Goal: Task Accomplishment & Management: Complete application form

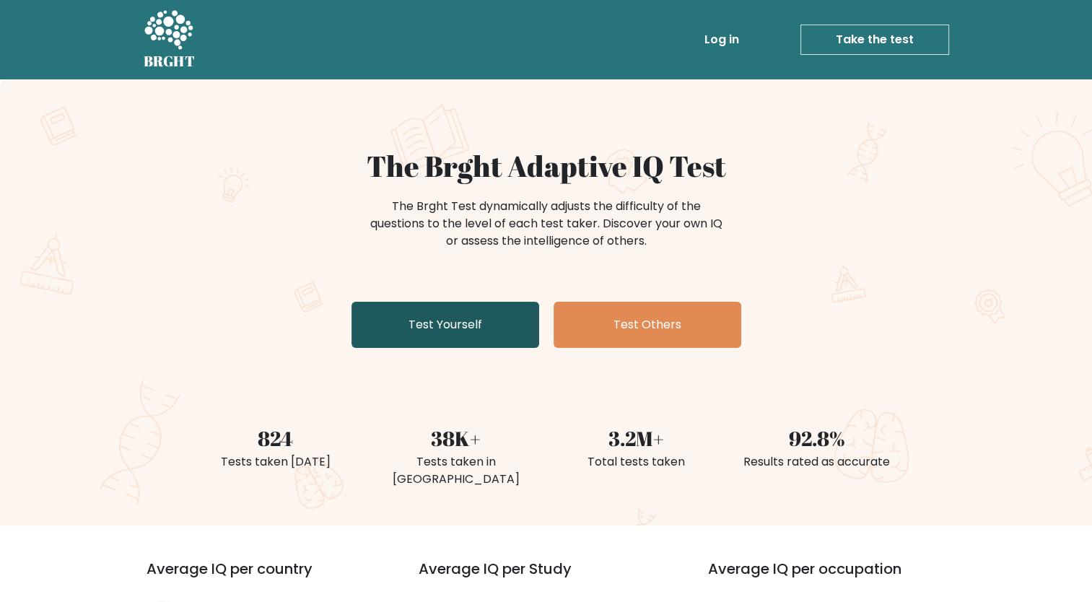
click at [477, 335] on link "Test Yourself" at bounding box center [446, 325] width 188 height 46
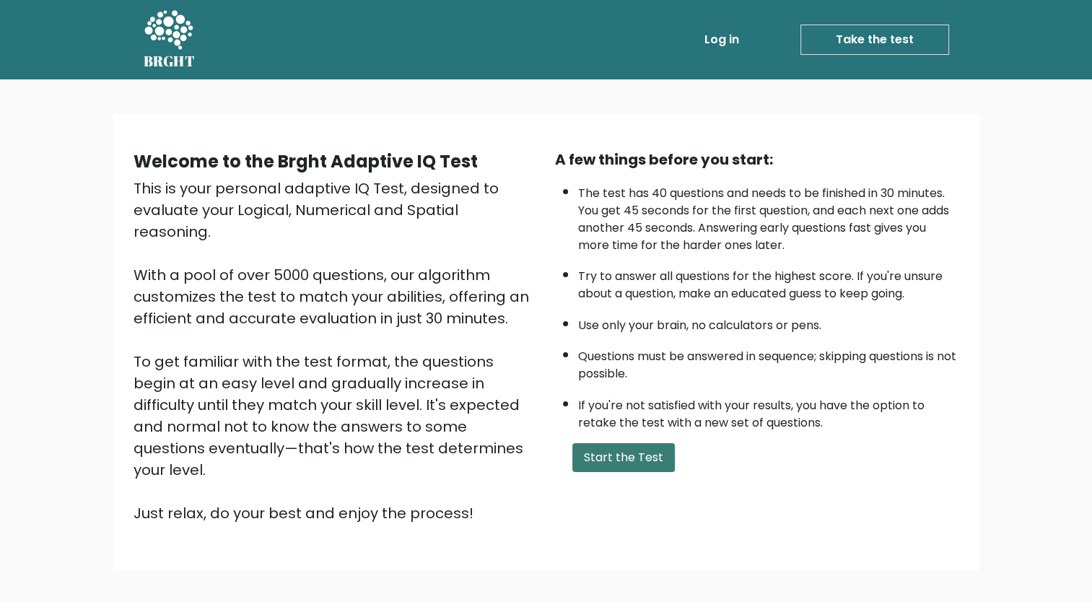
click at [635, 458] on button "Start the Test" at bounding box center [623, 457] width 103 height 29
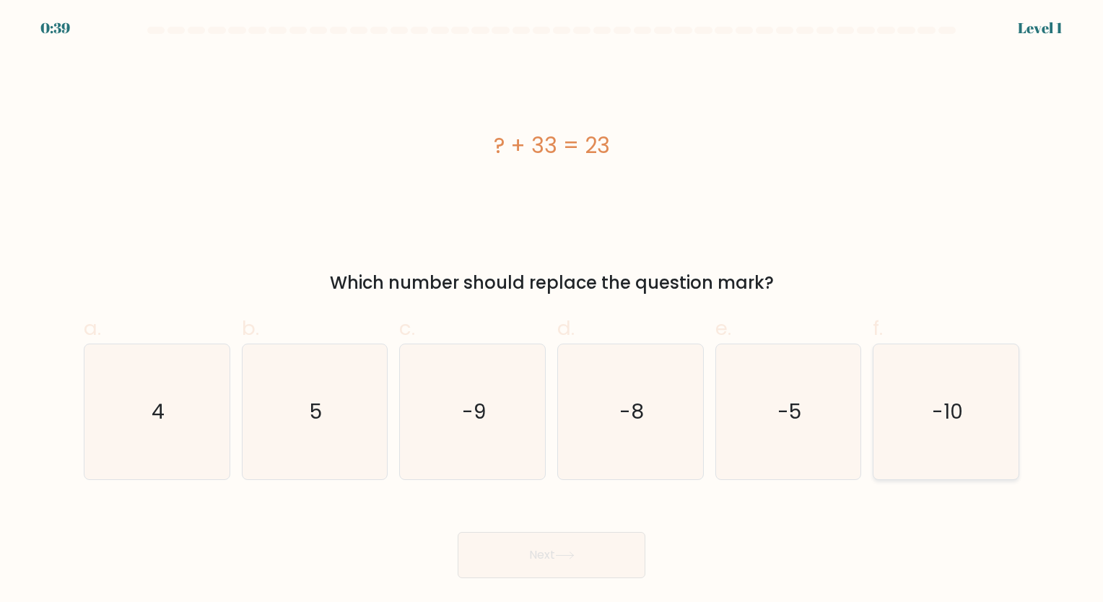
click at [967, 419] on icon "-10" at bounding box center [946, 411] width 135 height 135
click at [552, 310] on input "f. -10" at bounding box center [552, 305] width 1 height 9
radio input "true"
click at [595, 536] on button "Next" at bounding box center [552, 555] width 188 height 46
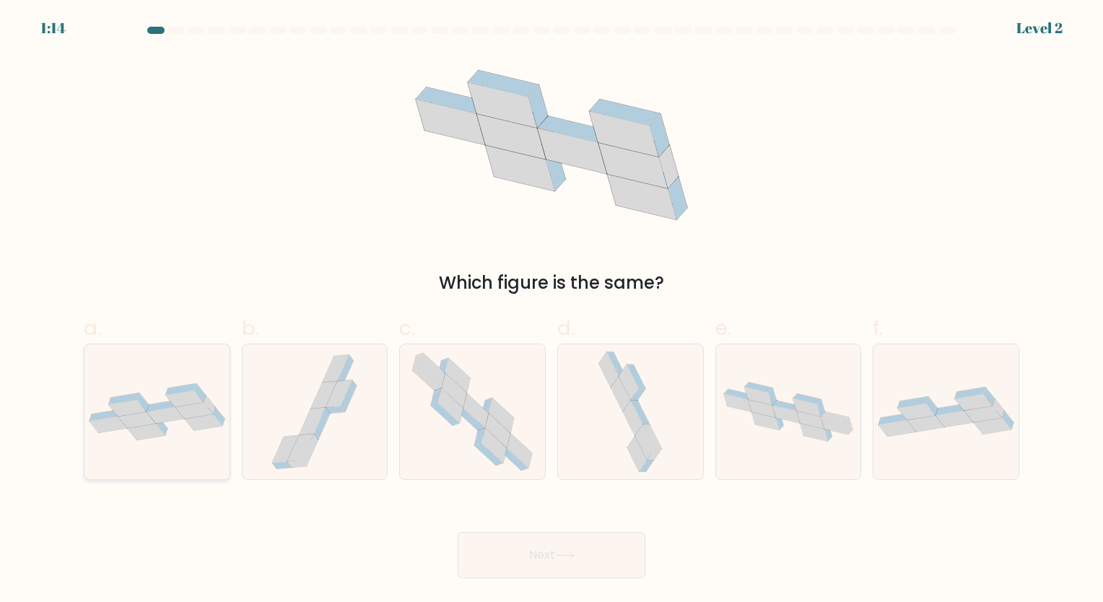
click at [191, 432] on icon at bounding box center [156, 411] width 145 height 57
click at [552, 310] on input "a." at bounding box center [552, 305] width 1 height 9
radio input "true"
click at [564, 559] on icon at bounding box center [564, 556] width 19 height 8
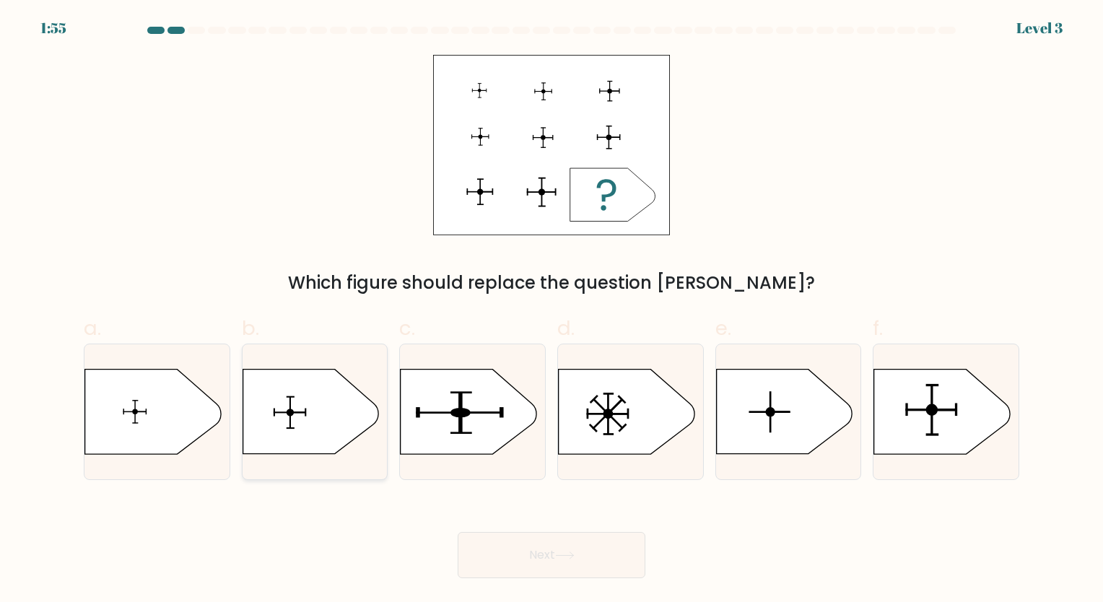
click at [310, 426] on icon at bounding box center [311, 412] width 136 height 84
click at [552, 310] on input "b." at bounding box center [552, 305] width 1 height 9
radio input "true"
click at [929, 412] on circle at bounding box center [932, 410] width 12 height 12
click at [552, 310] on input "f." at bounding box center [552, 305] width 1 height 9
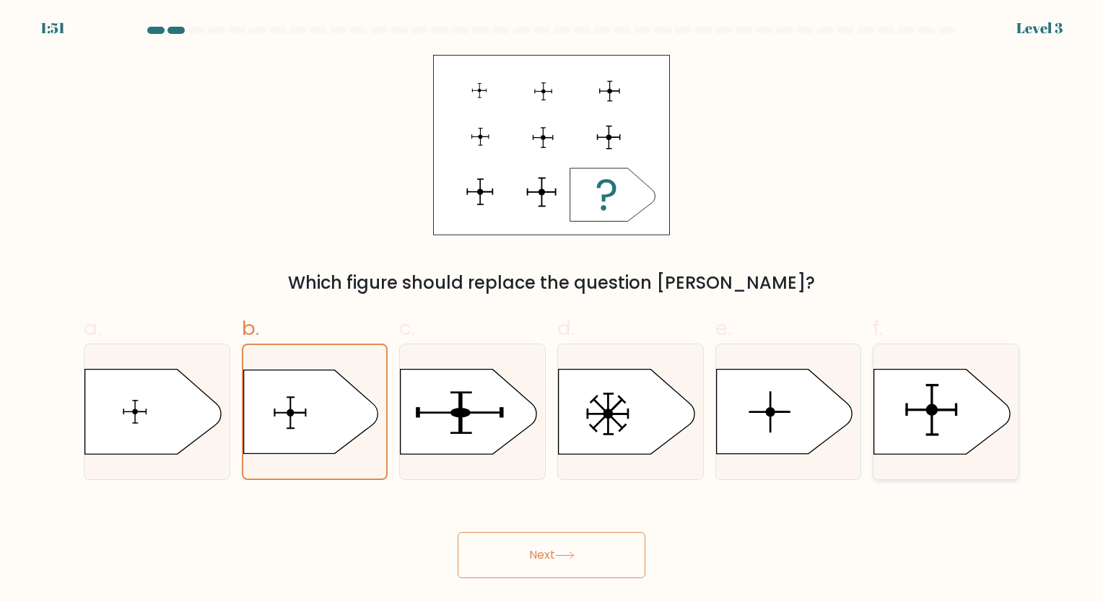
radio input "true"
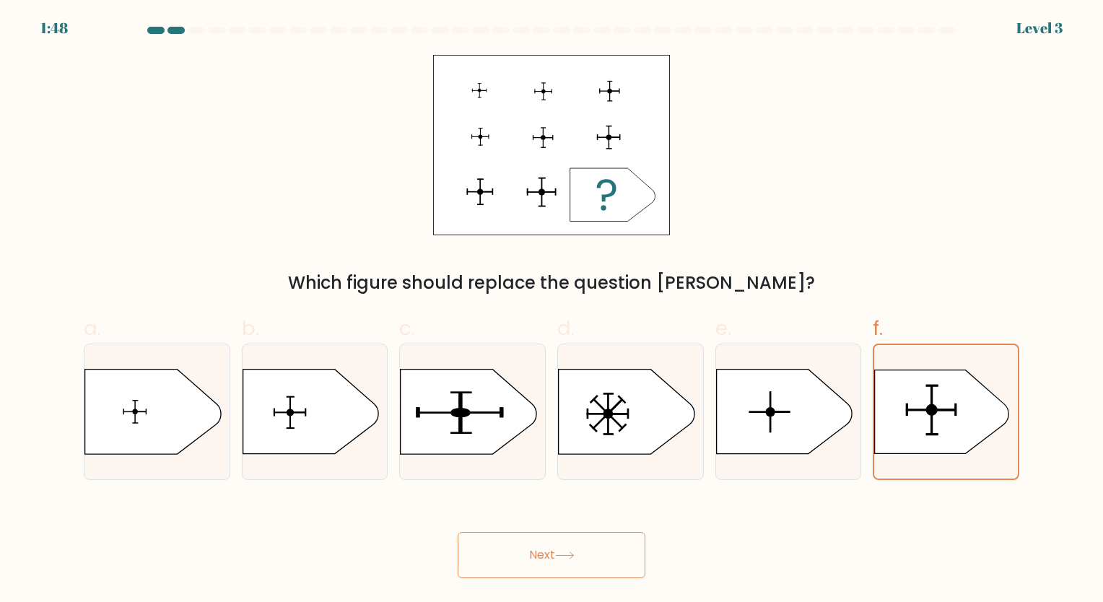
click at [576, 562] on button "Next" at bounding box center [552, 555] width 188 height 46
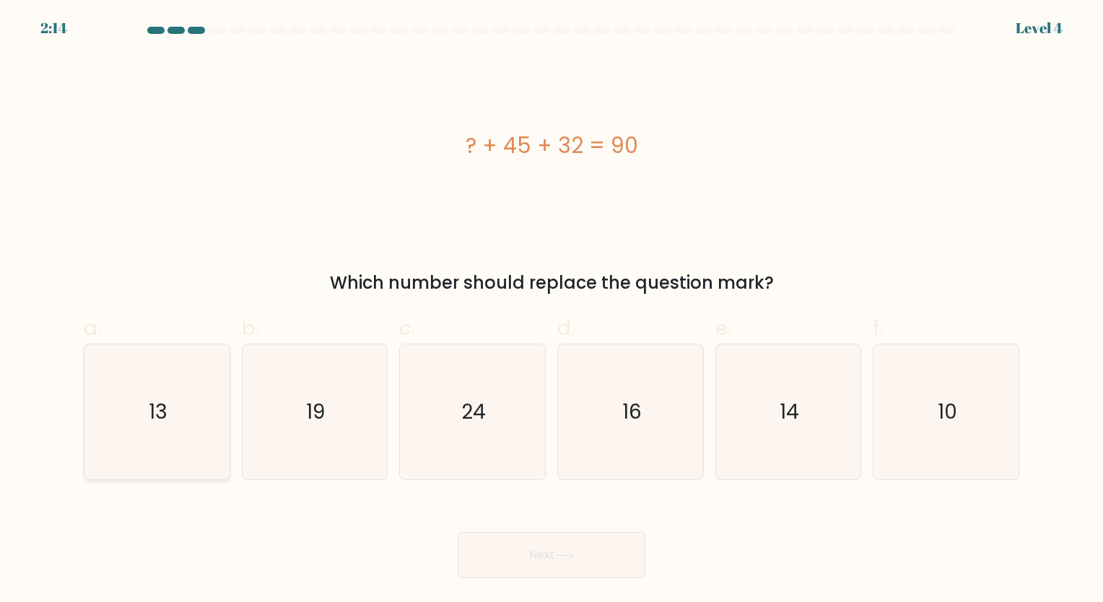
click at [199, 443] on icon "13" at bounding box center [157, 411] width 135 height 135
click at [552, 310] on input "a. 13" at bounding box center [552, 305] width 1 height 9
radio input "true"
click at [536, 547] on button "Next" at bounding box center [552, 555] width 188 height 46
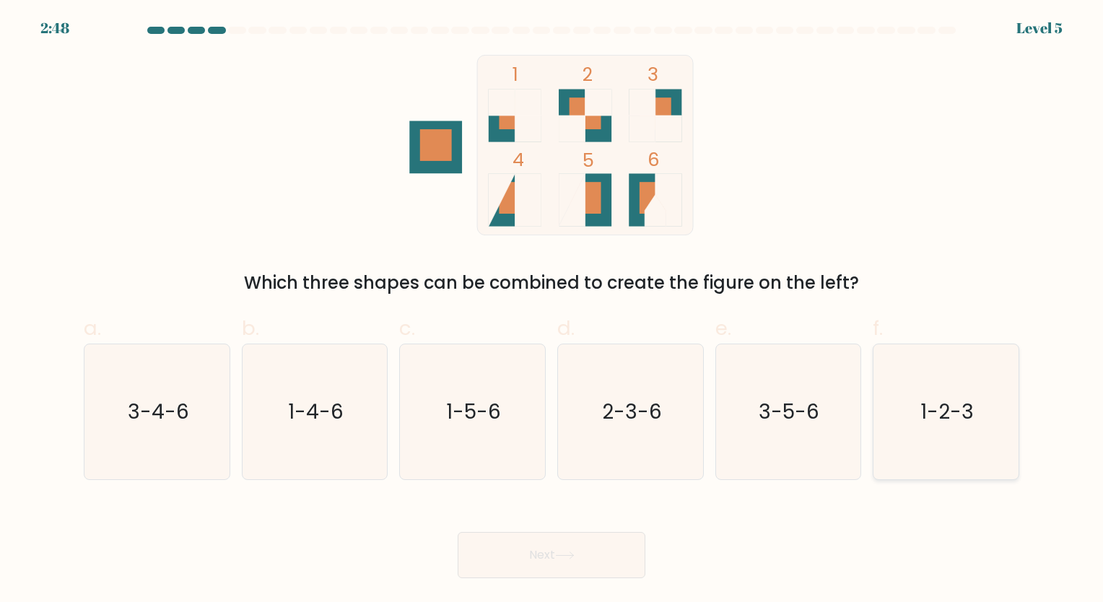
click at [944, 437] on icon "1-2-3" at bounding box center [946, 411] width 135 height 135
click at [552, 310] on input "f. 1-2-3" at bounding box center [552, 305] width 1 height 9
radio input "true"
click at [536, 557] on button "Next" at bounding box center [552, 555] width 188 height 46
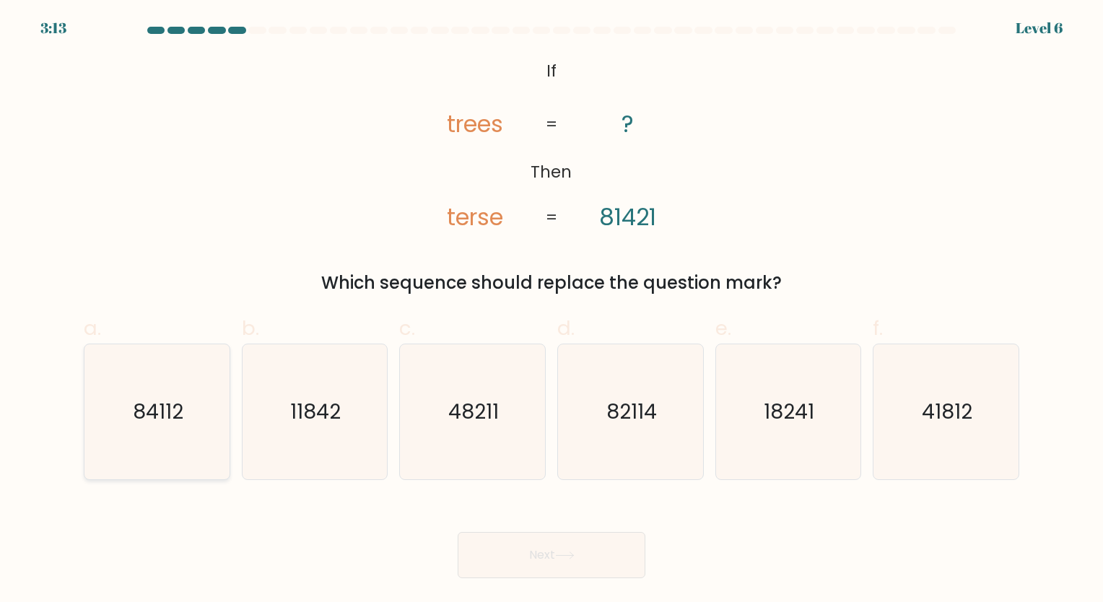
click at [191, 430] on icon "84112" at bounding box center [157, 411] width 135 height 135
click at [552, 310] on input "a. 84112" at bounding box center [552, 305] width 1 height 9
radio input "true"
click at [561, 544] on button "Next" at bounding box center [552, 555] width 188 height 46
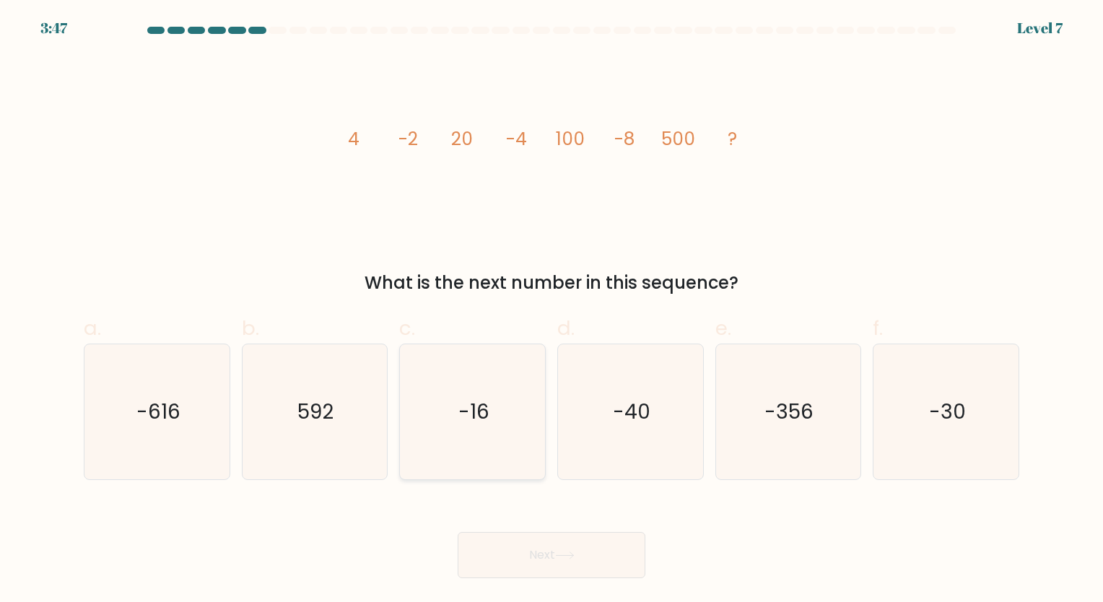
click at [471, 414] on text "-16" at bounding box center [473, 412] width 31 height 28
click at [552, 310] on input "c. -16" at bounding box center [552, 305] width 1 height 9
radio input "true"
click at [534, 537] on button "Next" at bounding box center [552, 555] width 188 height 46
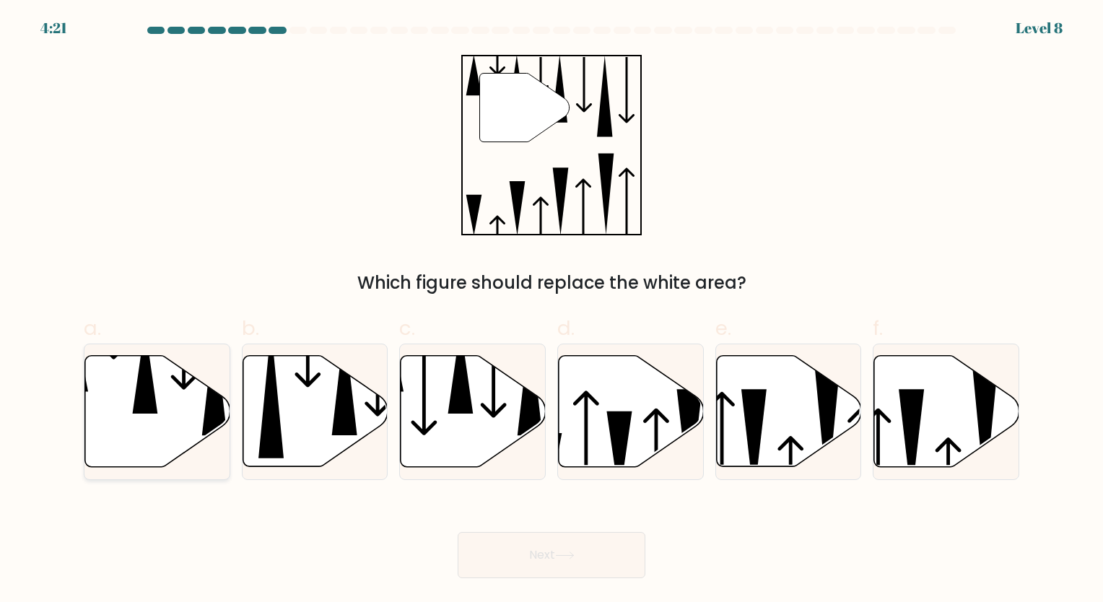
click at [162, 403] on icon at bounding box center [157, 411] width 145 height 111
click at [552, 310] on input "a." at bounding box center [552, 305] width 1 height 9
radio input "true"
click at [514, 560] on button "Next" at bounding box center [552, 555] width 188 height 46
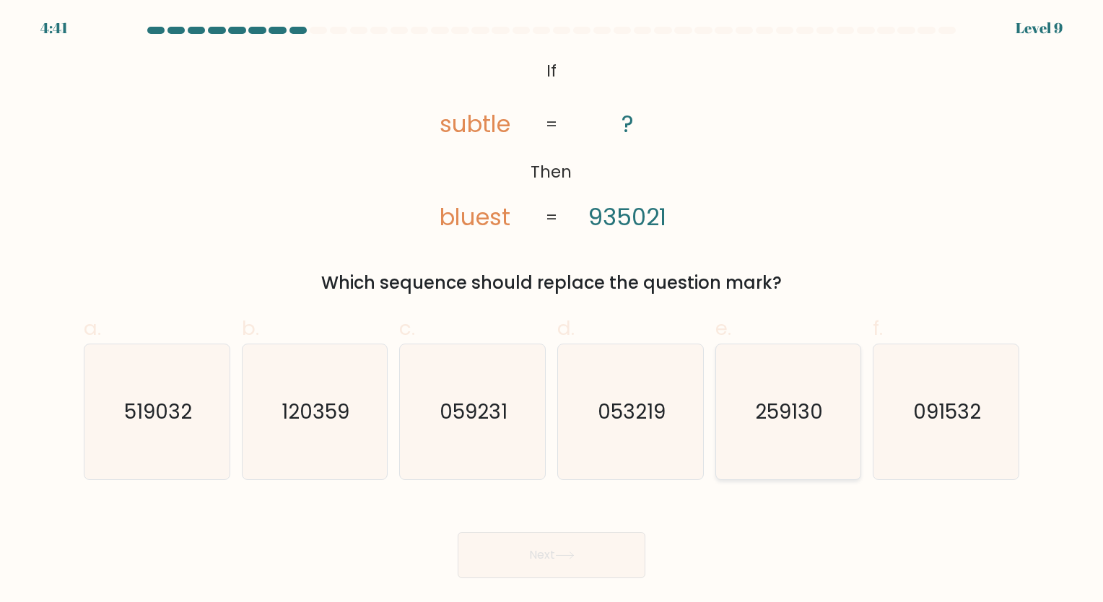
click at [768, 443] on icon "259130" at bounding box center [787, 411] width 135 height 135
click at [552, 310] on input "e. 259130" at bounding box center [552, 305] width 1 height 9
radio input "true"
click at [553, 547] on button "Next" at bounding box center [552, 555] width 188 height 46
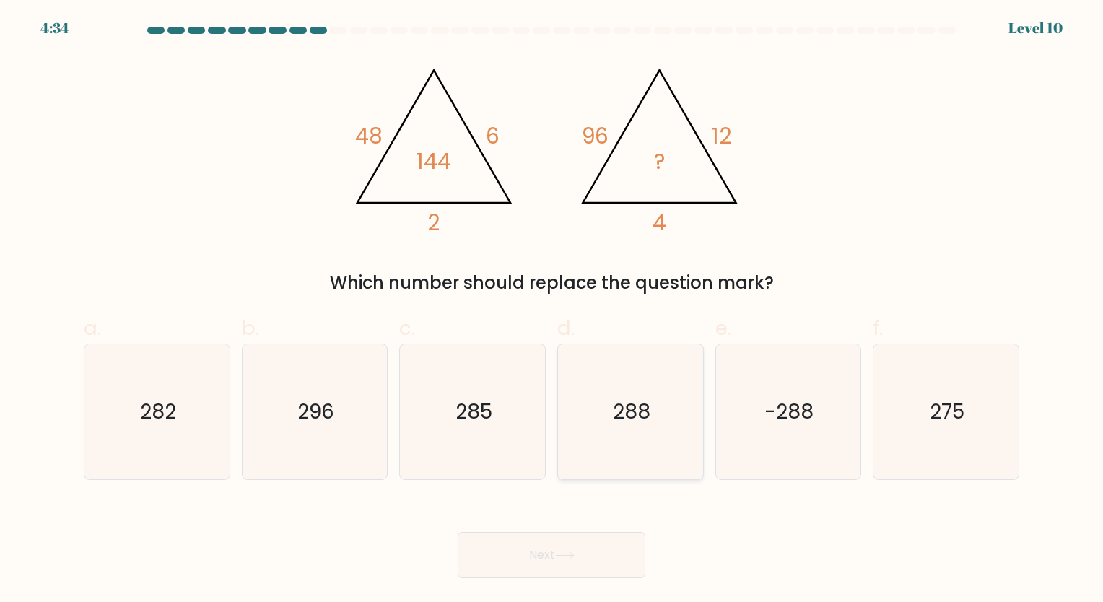
click at [644, 388] on icon "288" at bounding box center [630, 411] width 135 height 135
click at [552, 310] on input "d. 288" at bounding box center [552, 305] width 1 height 9
radio input "true"
click at [592, 557] on button "Next" at bounding box center [552, 555] width 188 height 46
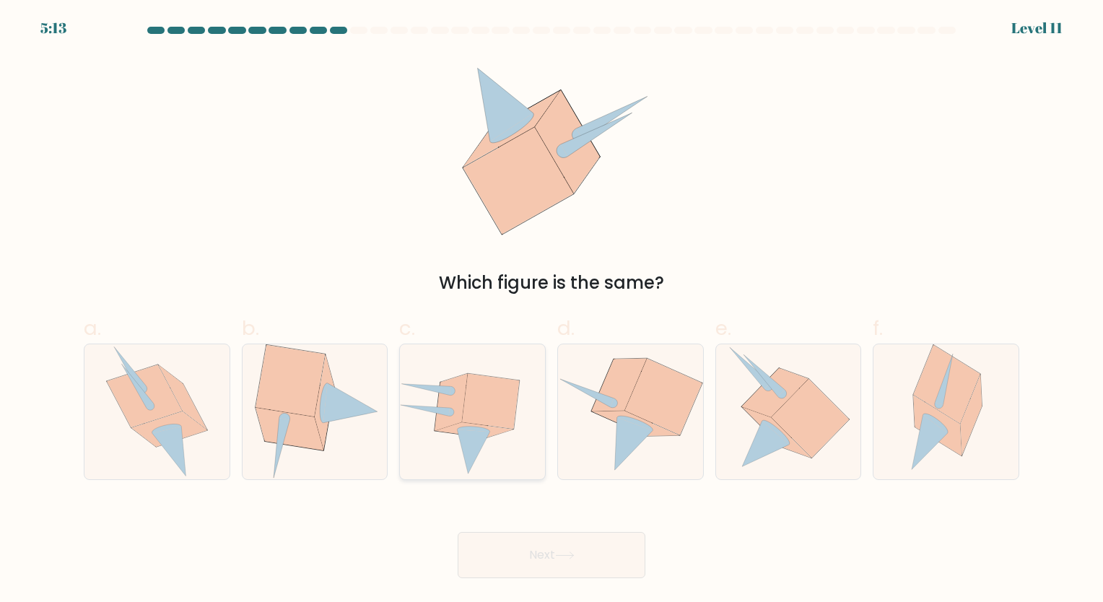
click at [484, 414] on icon at bounding box center [491, 400] width 57 height 55
click at [552, 310] on input "c." at bounding box center [552, 305] width 1 height 9
radio input "true"
click at [549, 563] on button "Next" at bounding box center [552, 555] width 188 height 46
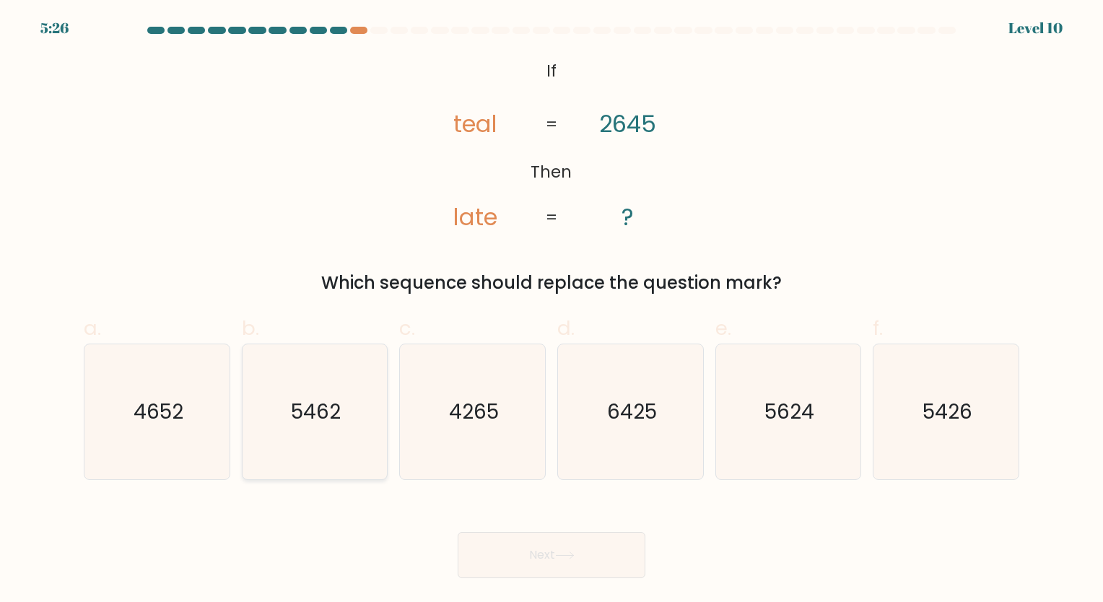
click at [286, 423] on icon "5462" at bounding box center [314, 411] width 135 height 135
click at [552, 310] on input "b. 5462" at bounding box center [552, 305] width 1 height 9
radio input "true"
click at [557, 558] on button "Next" at bounding box center [552, 555] width 188 height 46
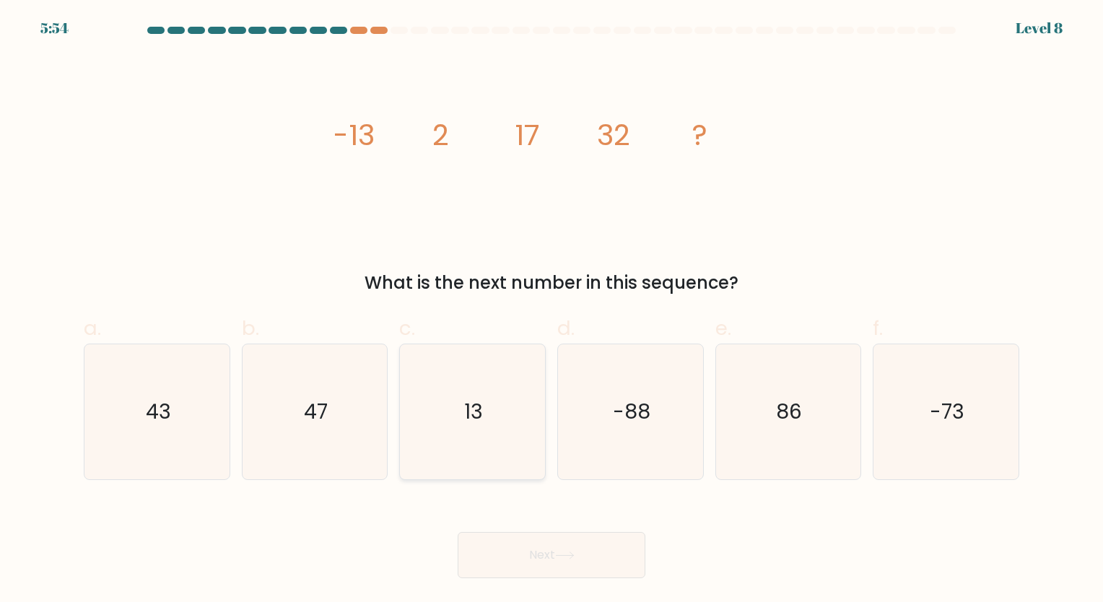
click at [502, 399] on icon "13" at bounding box center [472, 411] width 135 height 135
click at [552, 310] on input "c. 13" at bounding box center [552, 305] width 1 height 9
radio input "true"
click at [596, 573] on button "Next" at bounding box center [552, 555] width 188 height 46
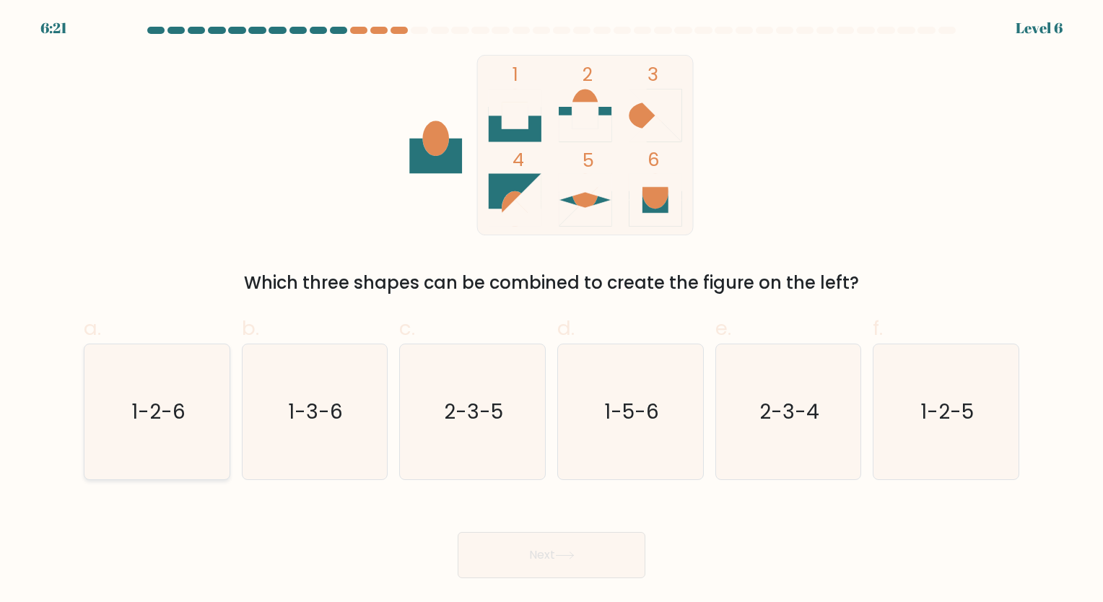
drag, startPoint x: 205, startPoint y: 414, endPoint x: 414, endPoint y: 485, distance: 220.5
click at [206, 414] on icon "1-2-6" at bounding box center [157, 411] width 135 height 135
click at [552, 310] on input "a. 1-2-6" at bounding box center [552, 305] width 1 height 9
radio input "true"
click at [554, 562] on button "Next" at bounding box center [552, 555] width 188 height 46
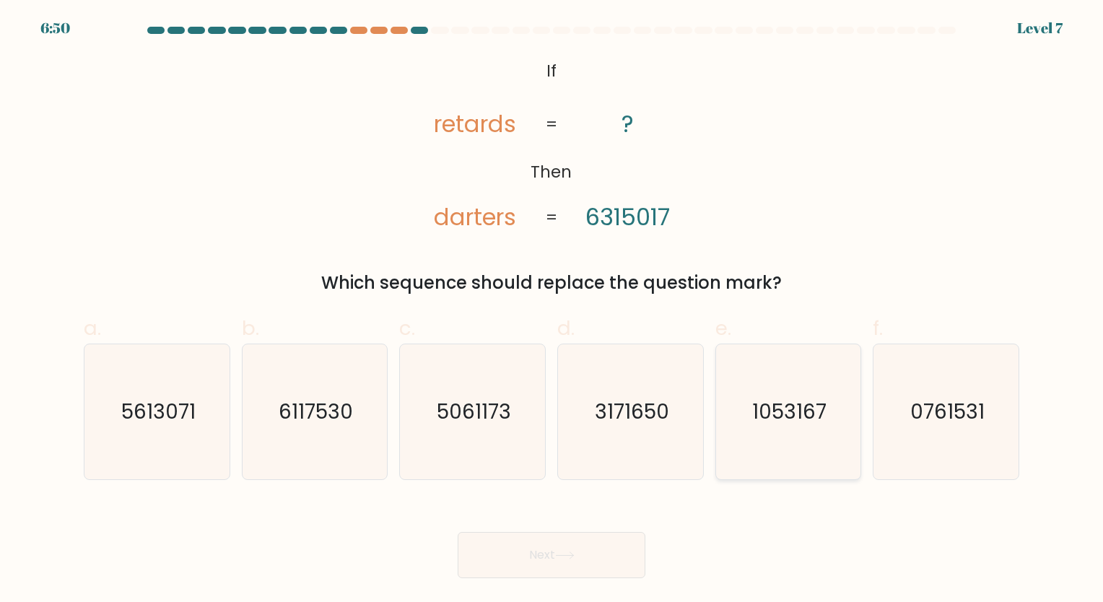
click at [807, 401] on text "1053167" at bounding box center [789, 412] width 74 height 28
click at [552, 310] on input "e. 1053167" at bounding box center [552, 305] width 1 height 9
radio input "true"
click at [590, 554] on button "Next" at bounding box center [552, 555] width 188 height 46
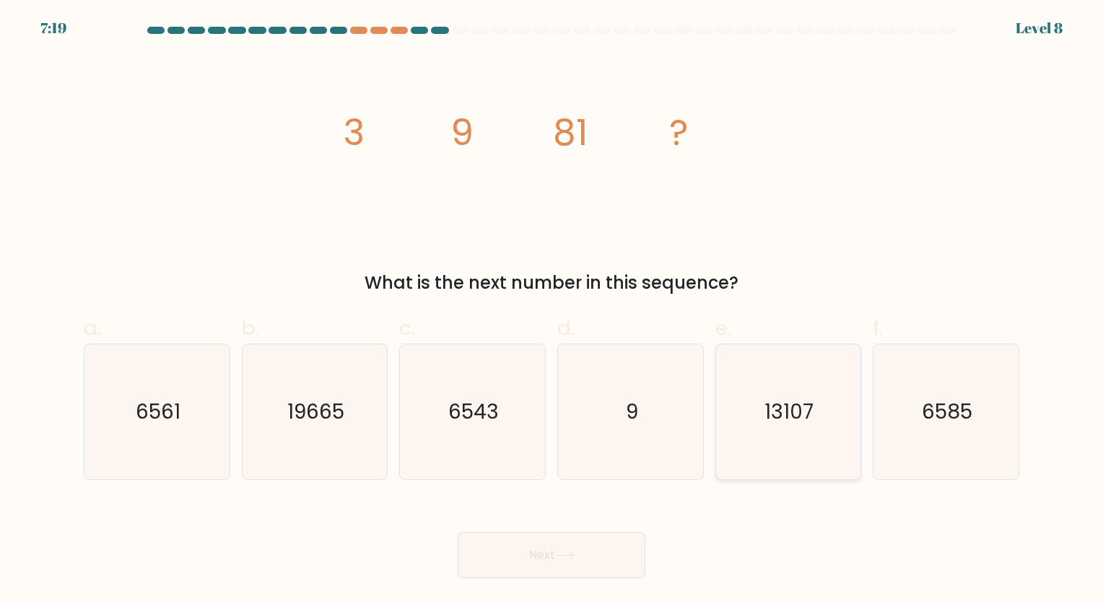
click at [783, 447] on icon "13107" at bounding box center [787, 411] width 135 height 135
click at [552, 310] on input "e. 13107" at bounding box center [552, 305] width 1 height 9
radio input "true"
click at [621, 555] on button "Next" at bounding box center [552, 555] width 188 height 46
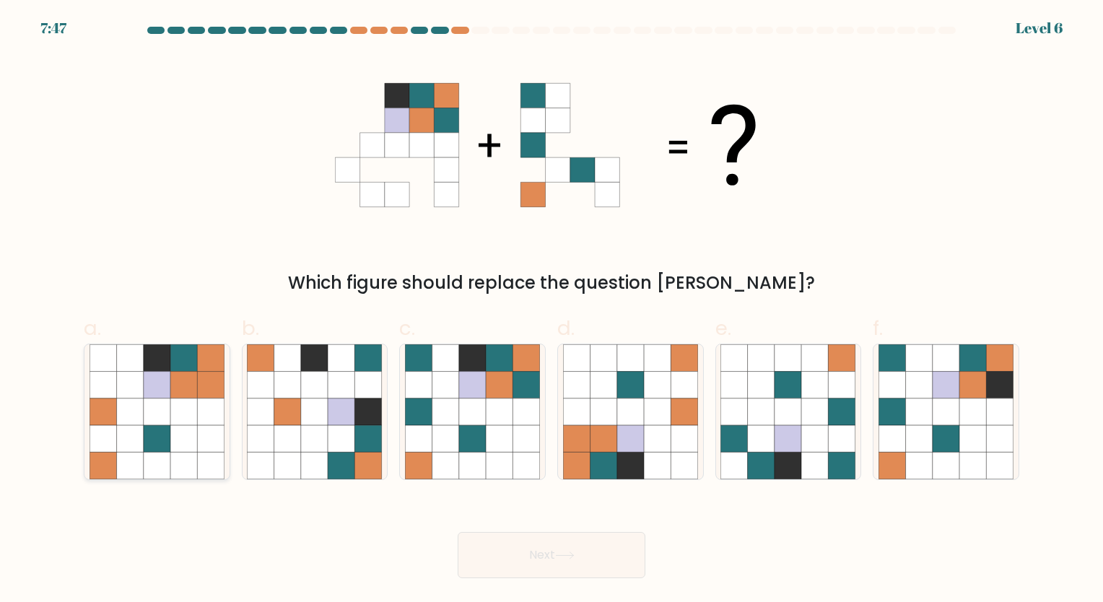
click at [162, 409] on icon at bounding box center [157, 411] width 27 height 27
click at [552, 310] on input "a." at bounding box center [552, 305] width 1 height 9
radio input "true"
drag, startPoint x: 329, startPoint y: 437, endPoint x: 345, endPoint y: 447, distance: 18.8
click at [330, 437] on icon at bounding box center [341, 438] width 27 height 27
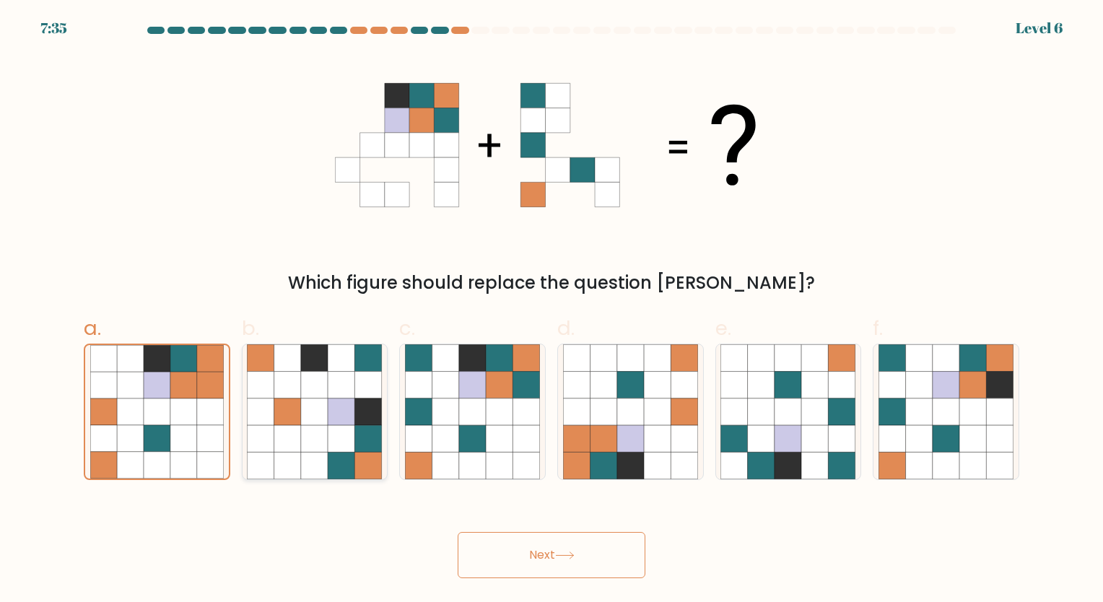
click at [552, 310] on input "b." at bounding box center [552, 305] width 1 height 9
radio input "true"
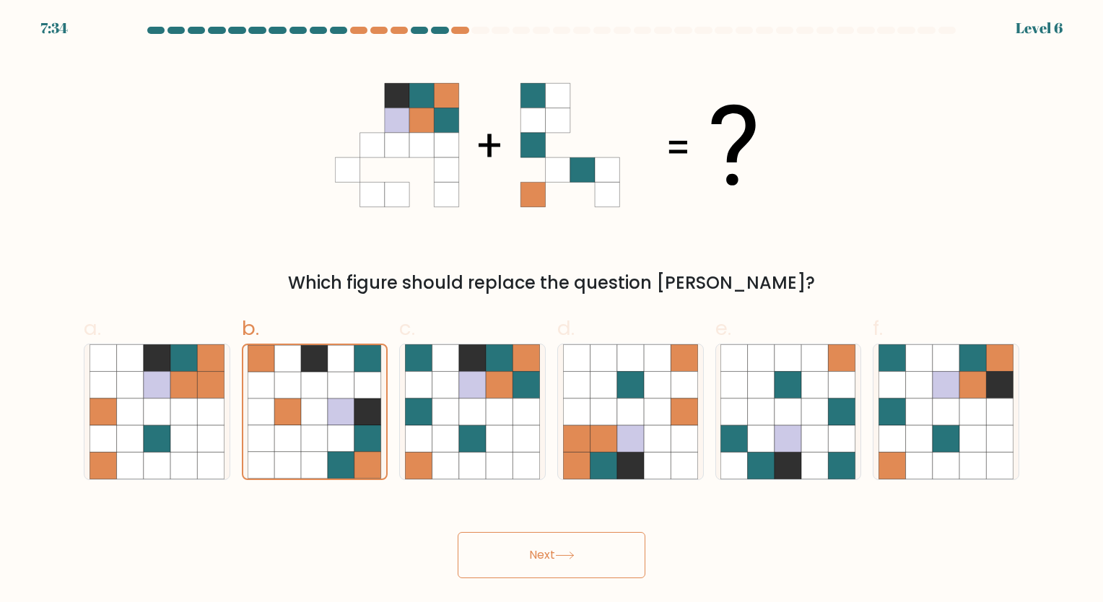
click at [624, 559] on button "Next" at bounding box center [552, 555] width 188 height 46
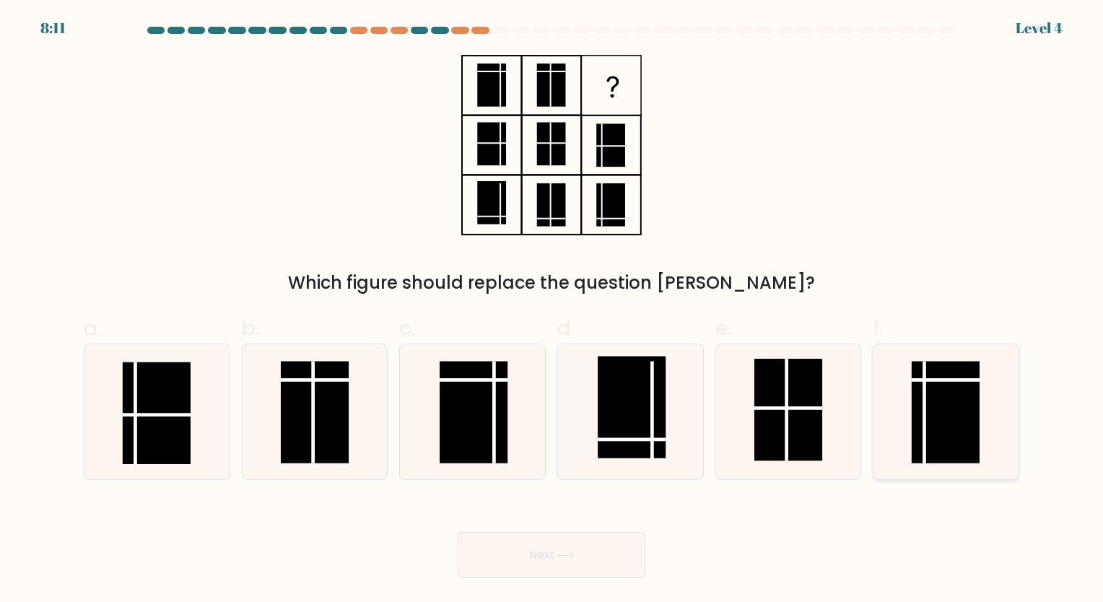
click at [931, 414] on rect at bounding box center [946, 412] width 68 height 103
click at [552, 310] on input "f." at bounding box center [552, 305] width 1 height 9
radio input "true"
click at [564, 570] on button "Next" at bounding box center [552, 555] width 188 height 46
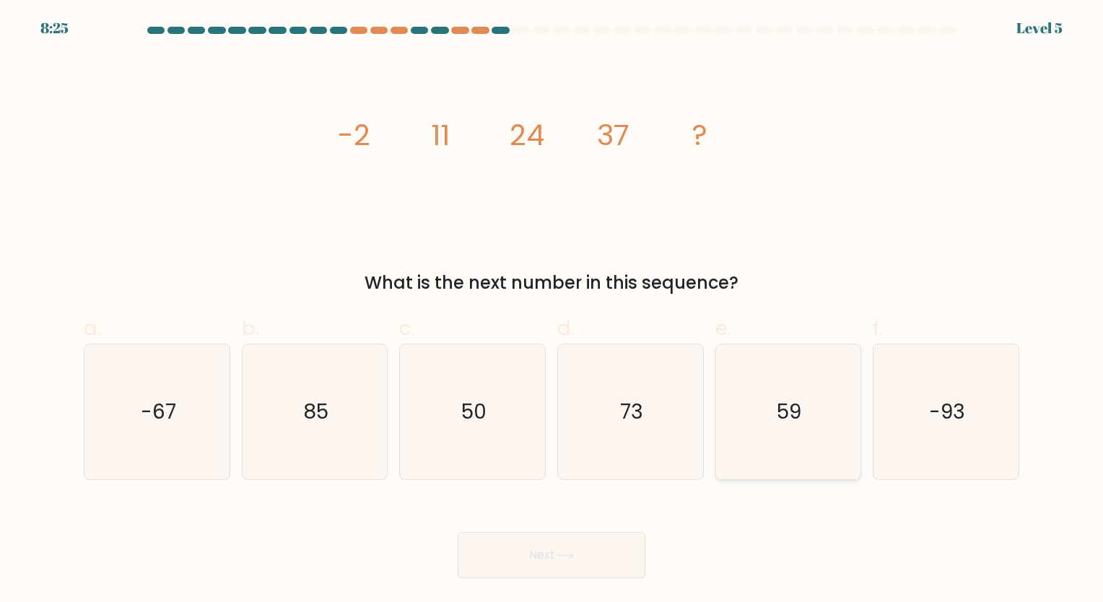
click at [777, 423] on text "59" at bounding box center [789, 412] width 25 height 28
click at [552, 310] on input "e. 59" at bounding box center [552, 305] width 1 height 9
radio input "true"
click at [598, 566] on button "Next" at bounding box center [552, 555] width 188 height 46
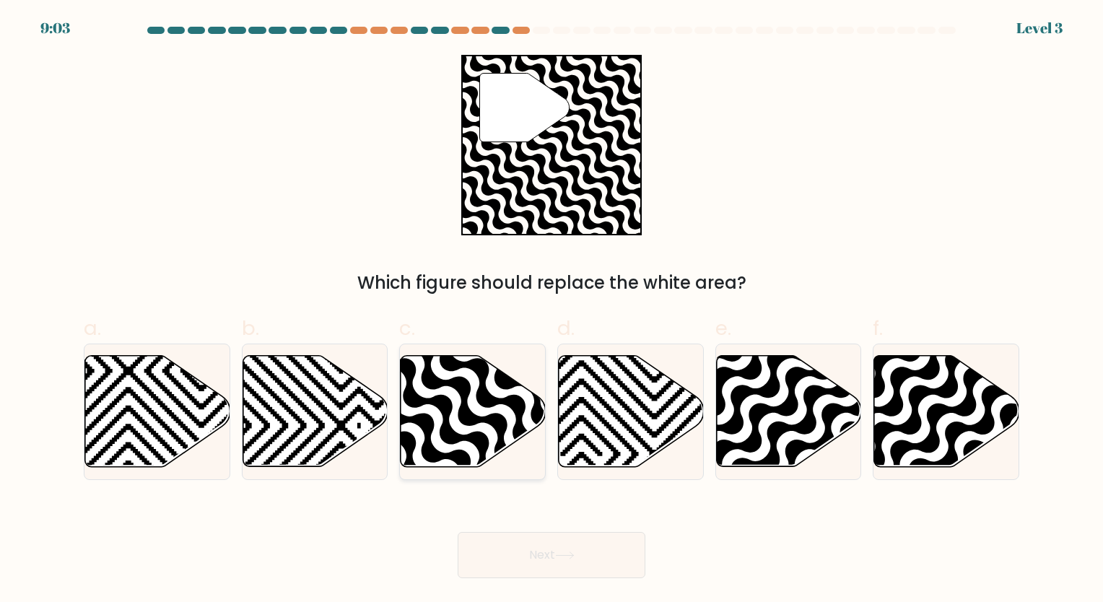
click at [474, 448] on icon at bounding box center [473, 411] width 145 height 111
click at [552, 310] on input "c." at bounding box center [552, 305] width 1 height 9
radio input "true"
click at [534, 553] on button "Next" at bounding box center [552, 555] width 188 height 46
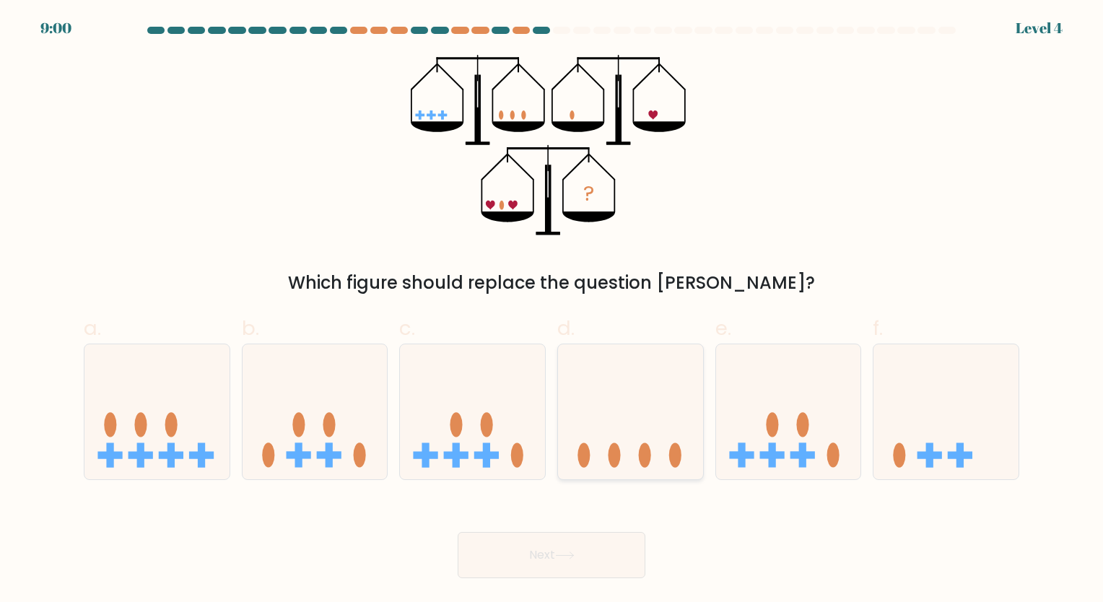
click at [669, 424] on icon at bounding box center [630, 412] width 145 height 120
click at [552, 310] on input "d." at bounding box center [552, 305] width 1 height 9
radio input "true"
click at [584, 562] on button "Next" at bounding box center [552, 555] width 188 height 46
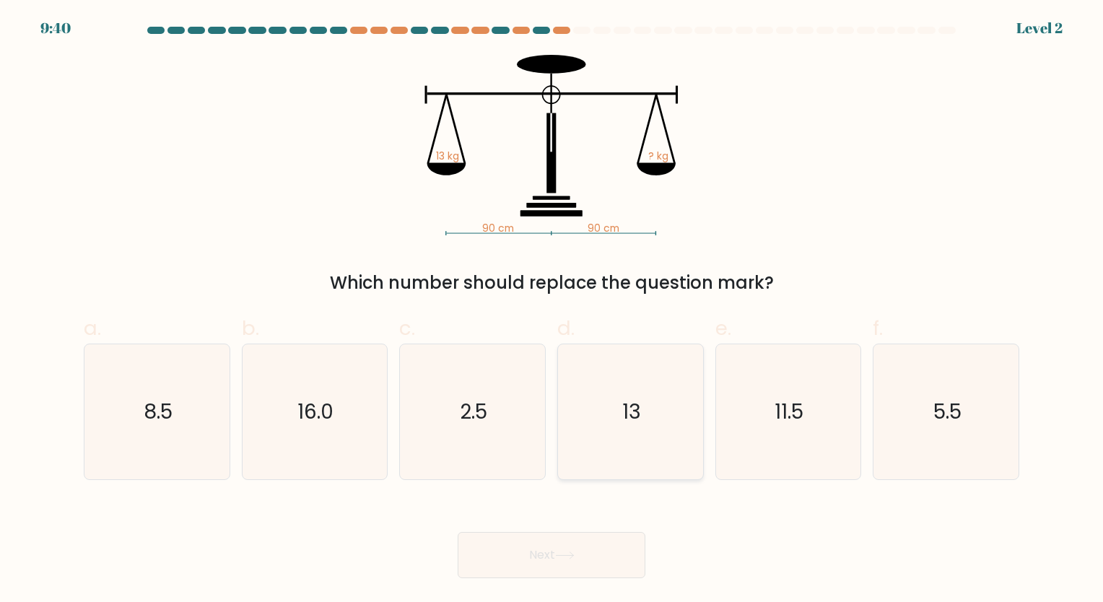
click at [618, 423] on icon "13" at bounding box center [630, 411] width 135 height 135
click at [552, 310] on input "d. 13" at bounding box center [552, 305] width 1 height 9
radio input "true"
click at [614, 559] on button "Next" at bounding box center [552, 555] width 188 height 46
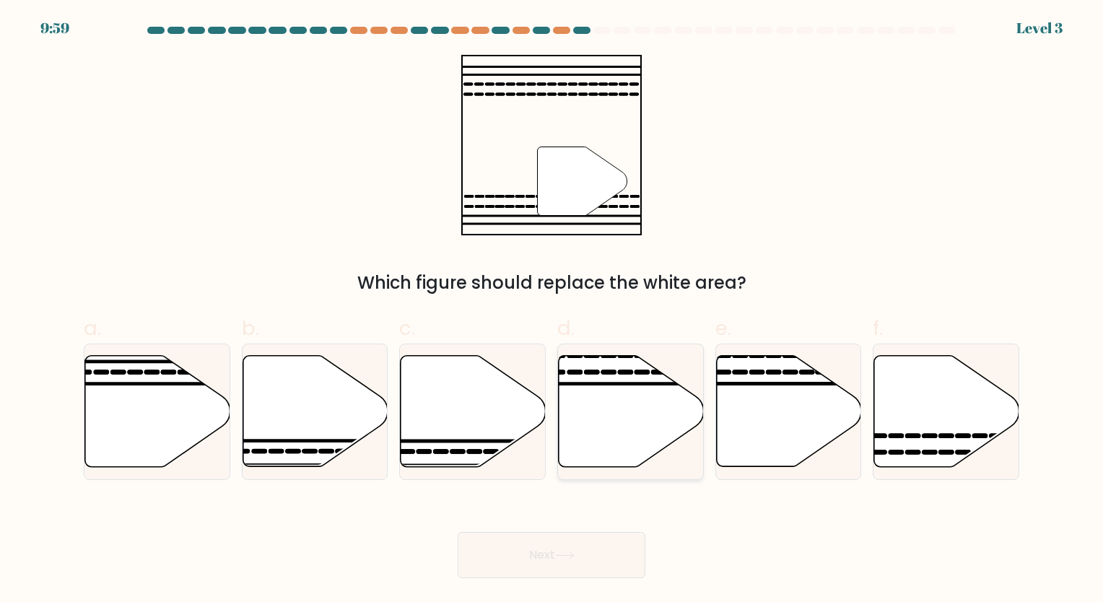
click at [668, 412] on icon at bounding box center [631, 411] width 145 height 111
click at [552, 310] on input "d." at bounding box center [552, 305] width 1 height 9
radio input "true"
click at [618, 541] on button "Next" at bounding box center [552, 555] width 188 height 46
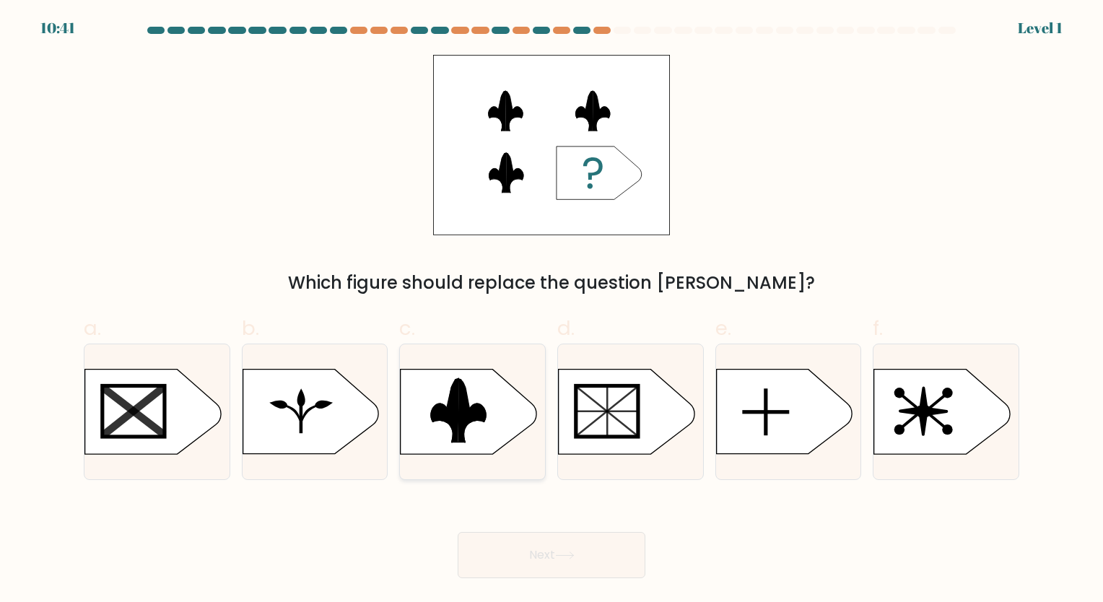
drag, startPoint x: 476, startPoint y: 400, endPoint x: 535, endPoint y: 474, distance: 94.6
click at [477, 400] on rect at bounding box center [392, 367] width 377 height 287
click at [552, 310] on input "c." at bounding box center [552, 305] width 1 height 9
radio input "true"
click at [573, 560] on button "Next" at bounding box center [552, 555] width 188 height 46
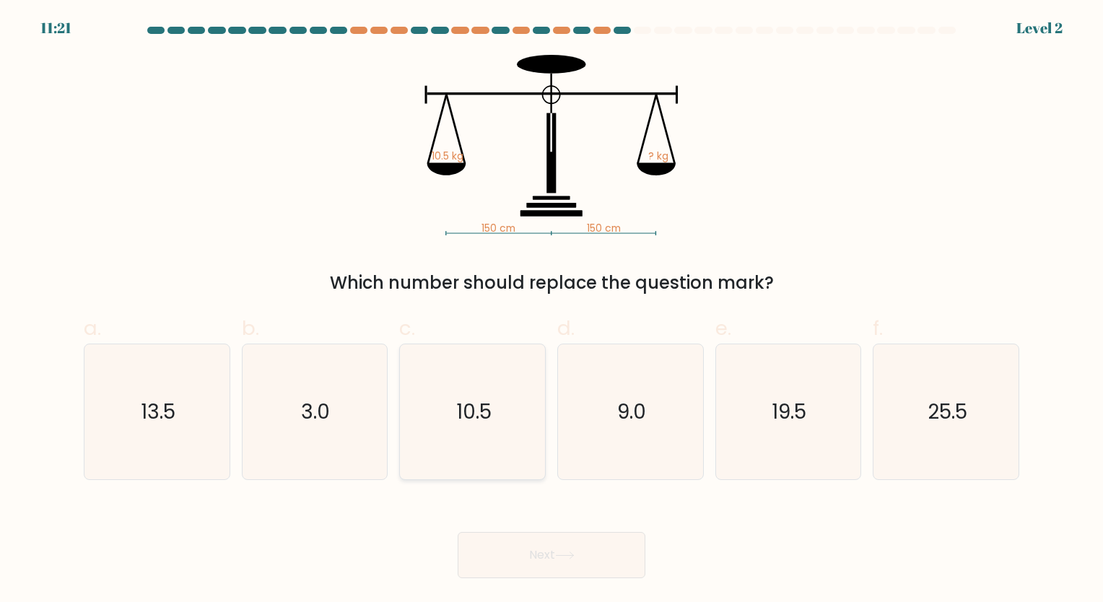
click at [492, 411] on icon "10.5" at bounding box center [472, 411] width 135 height 135
click at [552, 310] on input "c. 10.5" at bounding box center [552, 305] width 1 height 9
radio input "true"
click at [569, 541] on button "Next" at bounding box center [552, 555] width 188 height 46
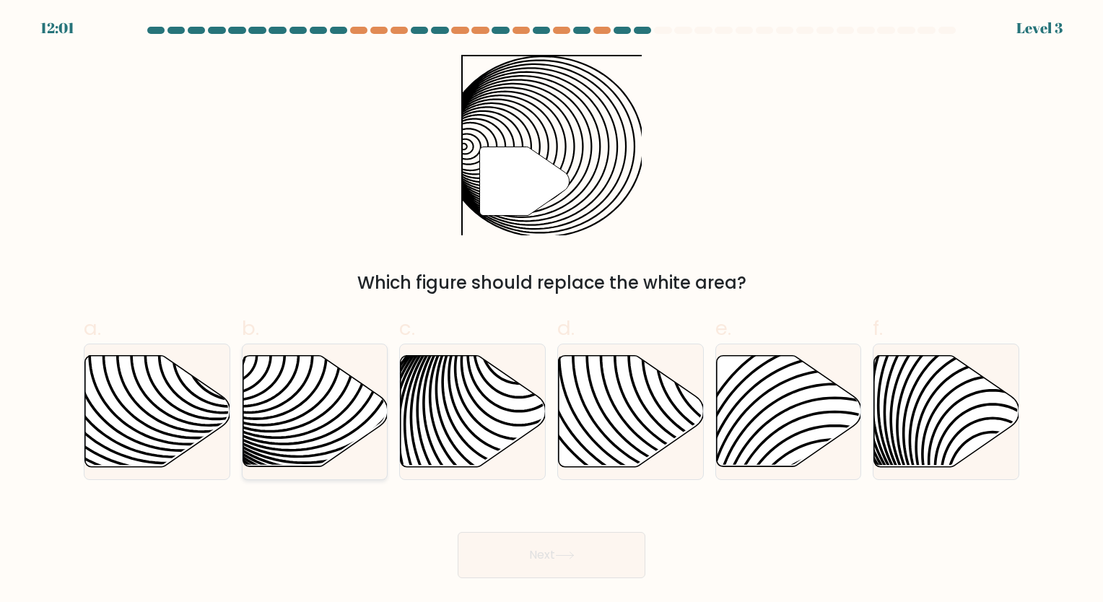
click at [320, 426] on icon at bounding box center [315, 411] width 145 height 111
click at [552, 310] on input "b." at bounding box center [552, 305] width 1 height 9
radio input "true"
click at [546, 567] on button "Next" at bounding box center [552, 555] width 188 height 46
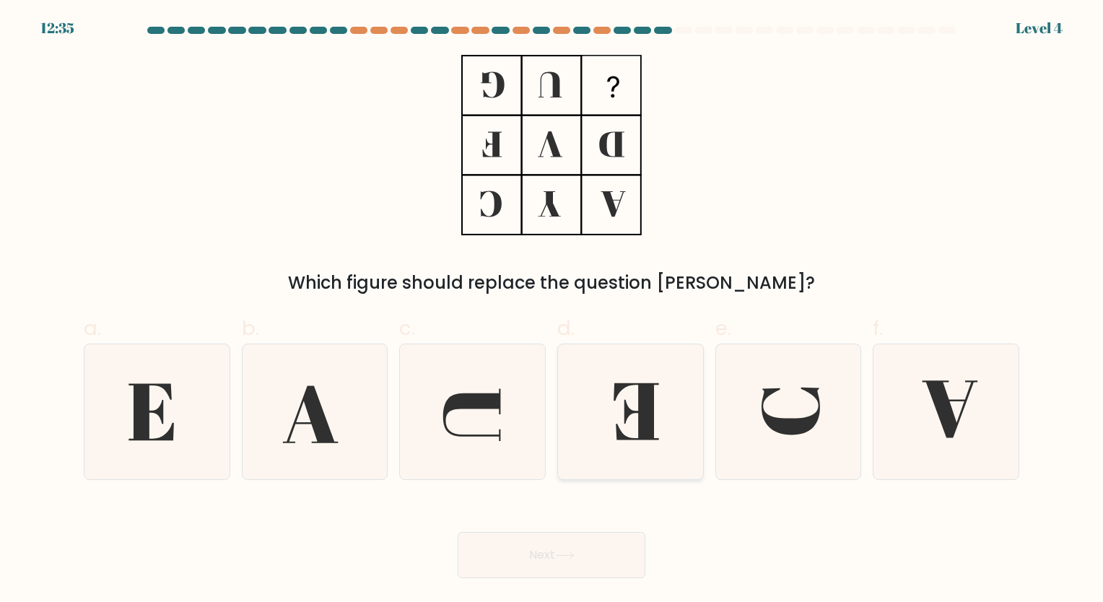
click at [614, 411] on icon at bounding box center [630, 411] width 135 height 135
click at [552, 310] on input "d." at bounding box center [552, 305] width 1 height 9
radio input "true"
click at [611, 568] on button "Next" at bounding box center [552, 555] width 188 height 46
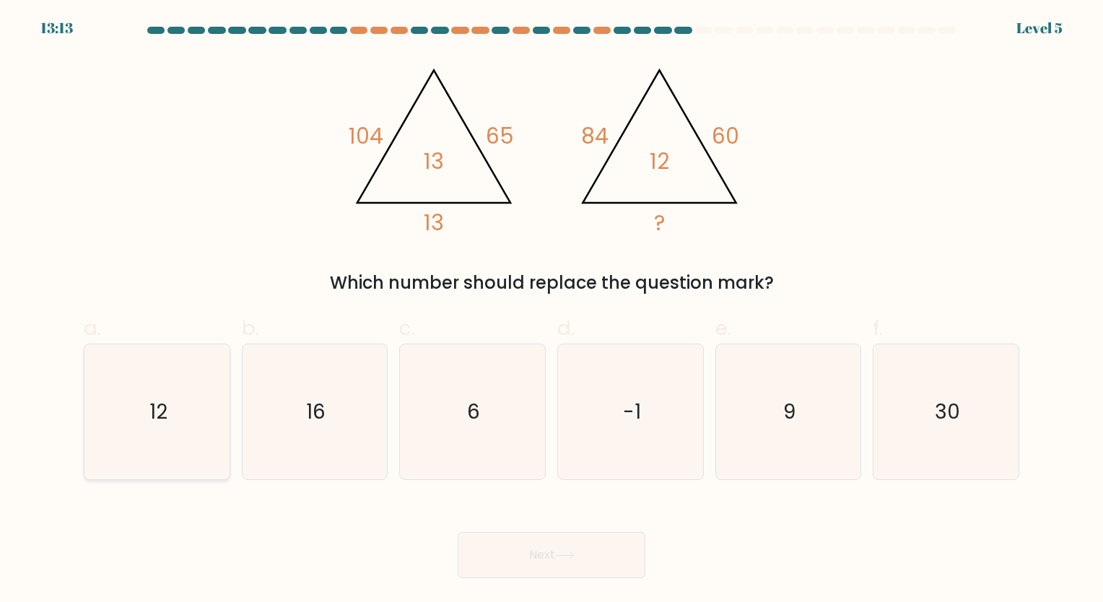
click at [157, 406] on text "12" at bounding box center [158, 412] width 18 height 28
click at [552, 310] on input "a. 12" at bounding box center [552, 305] width 1 height 9
radio input "true"
click at [586, 557] on button "Next" at bounding box center [552, 555] width 188 height 46
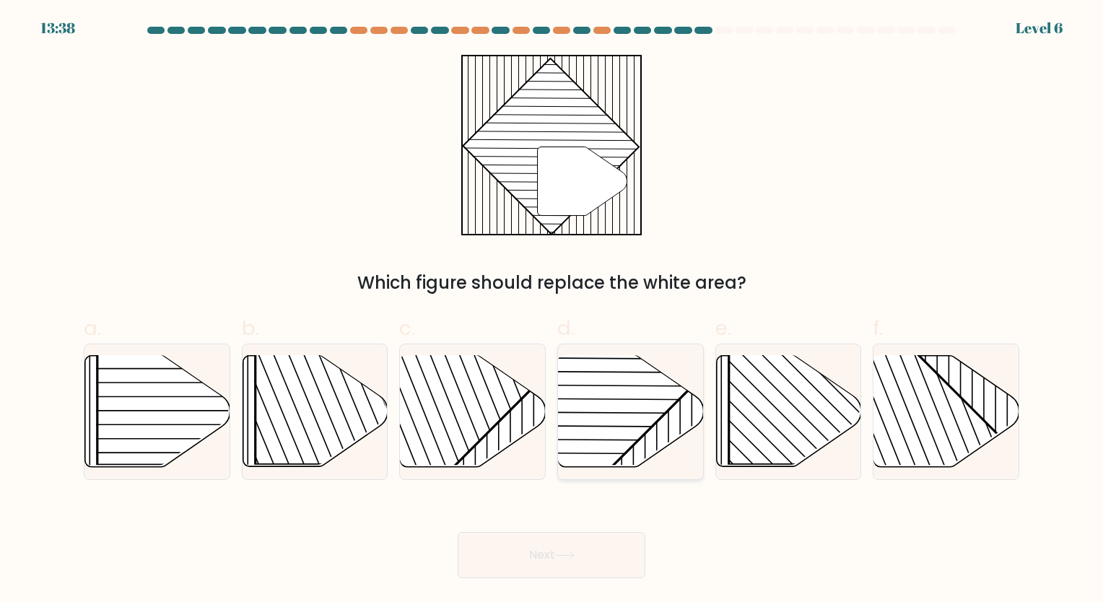
click at [624, 443] on rect at bounding box center [580, 354] width 284 height 284
click at [552, 310] on input "d." at bounding box center [552, 305] width 1 height 9
radio input "true"
click at [590, 554] on button "Next" at bounding box center [552, 555] width 188 height 46
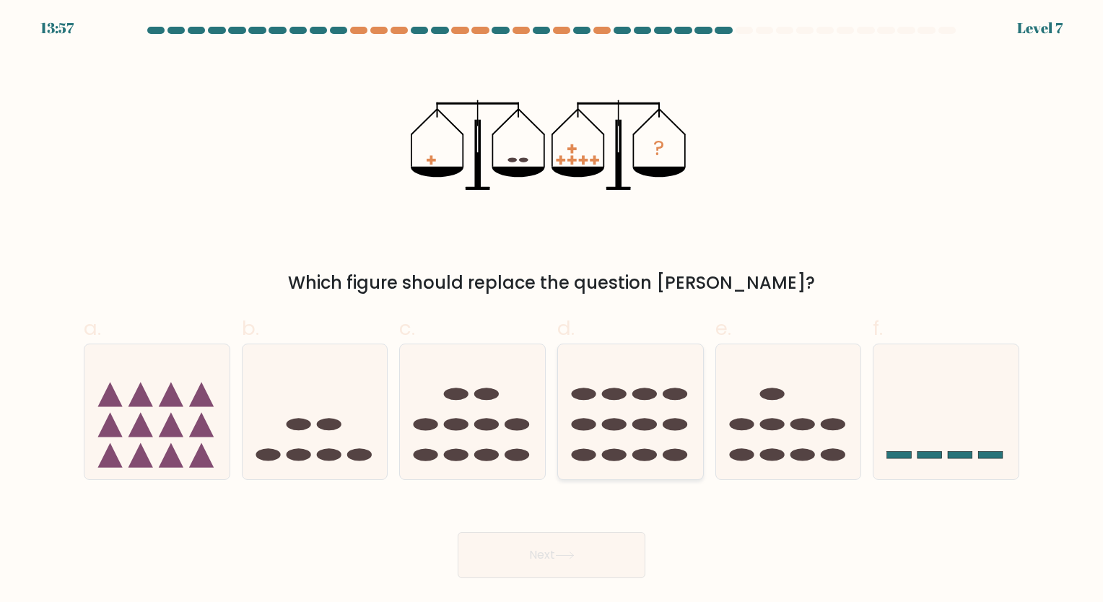
drag, startPoint x: 641, startPoint y: 439, endPoint x: 635, endPoint y: 461, distance: 23.3
click at [640, 438] on icon at bounding box center [630, 412] width 145 height 120
click at [552, 310] on input "d." at bounding box center [552, 305] width 1 height 9
radio input "true"
click at [610, 548] on button "Next" at bounding box center [552, 555] width 188 height 46
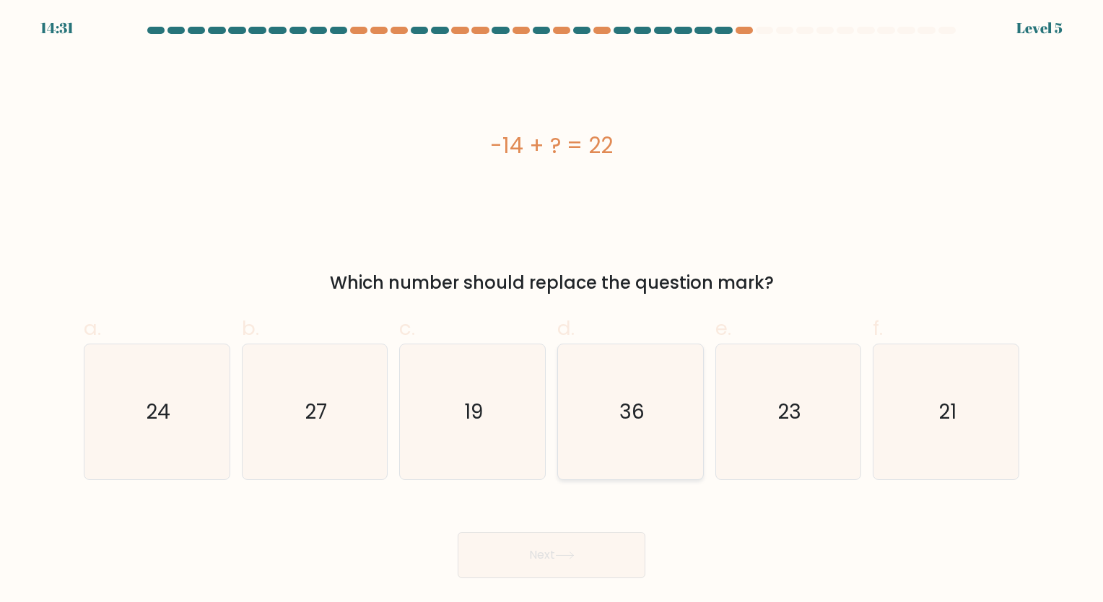
click at [643, 398] on text "36" at bounding box center [631, 412] width 25 height 28
click at [552, 310] on input "d. 36" at bounding box center [552, 305] width 1 height 9
radio input "true"
click at [611, 564] on button "Next" at bounding box center [552, 555] width 188 height 46
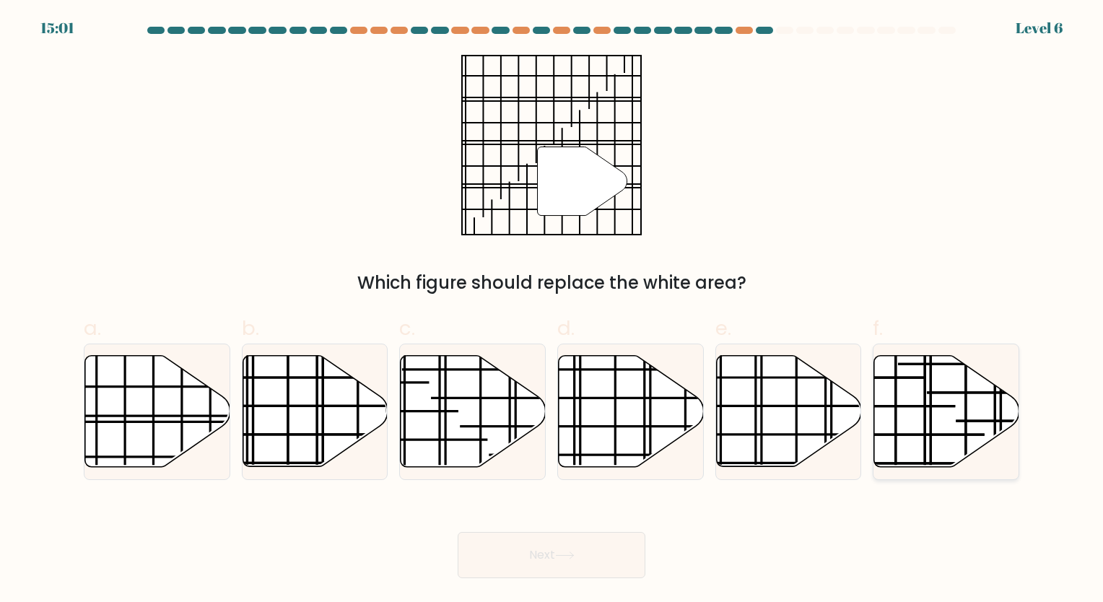
click at [900, 422] on icon at bounding box center [946, 411] width 145 height 111
click at [552, 310] on input "f." at bounding box center [552, 305] width 1 height 9
radio input "true"
click at [599, 554] on button "Next" at bounding box center [552, 555] width 188 height 46
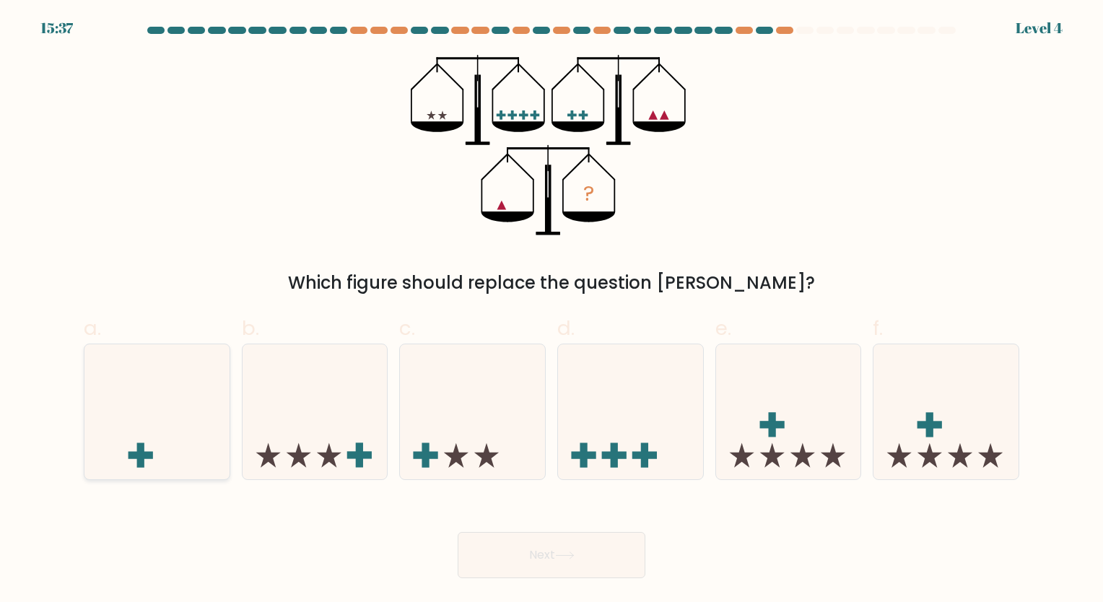
click at [151, 451] on icon at bounding box center [156, 412] width 145 height 120
click at [552, 310] on input "a." at bounding box center [552, 305] width 1 height 9
radio input "true"
click at [506, 562] on button "Next" at bounding box center [552, 555] width 188 height 46
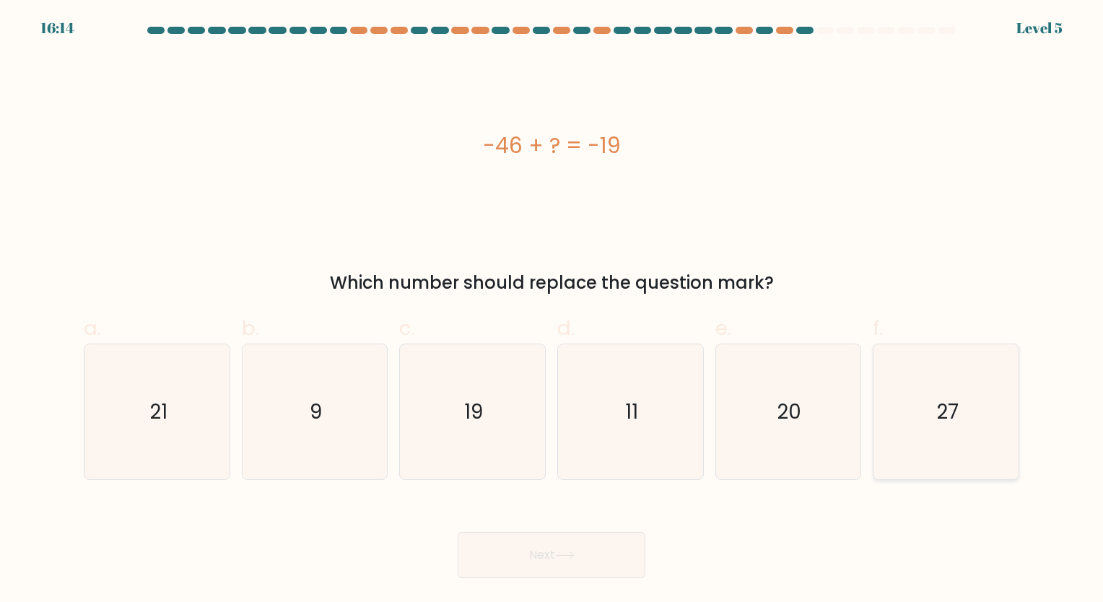
click at [990, 411] on icon "27" at bounding box center [946, 411] width 135 height 135
click at [552, 310] on input "f. 27" at bounding box center [552, 305] width 1 height 9
radio input "true"
click at [572, 565] on button "Next" at bounding box center [552, 555] width 188 height 46
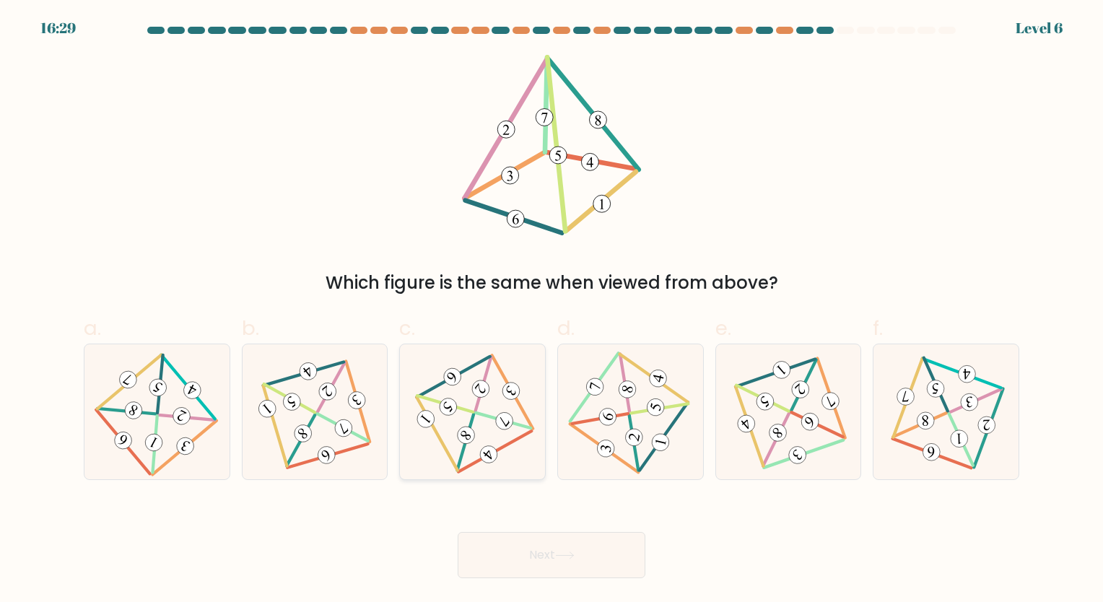
click at [454, 423] on icon at bounding box center [472, 411] width 111 height 108
click at [552, 310] on input "c." at bounding box center [552, 305] width 1 height 9
radio input "true"
click at [568, 557] on icon at bounding box center [564, 556] width 19 height 8
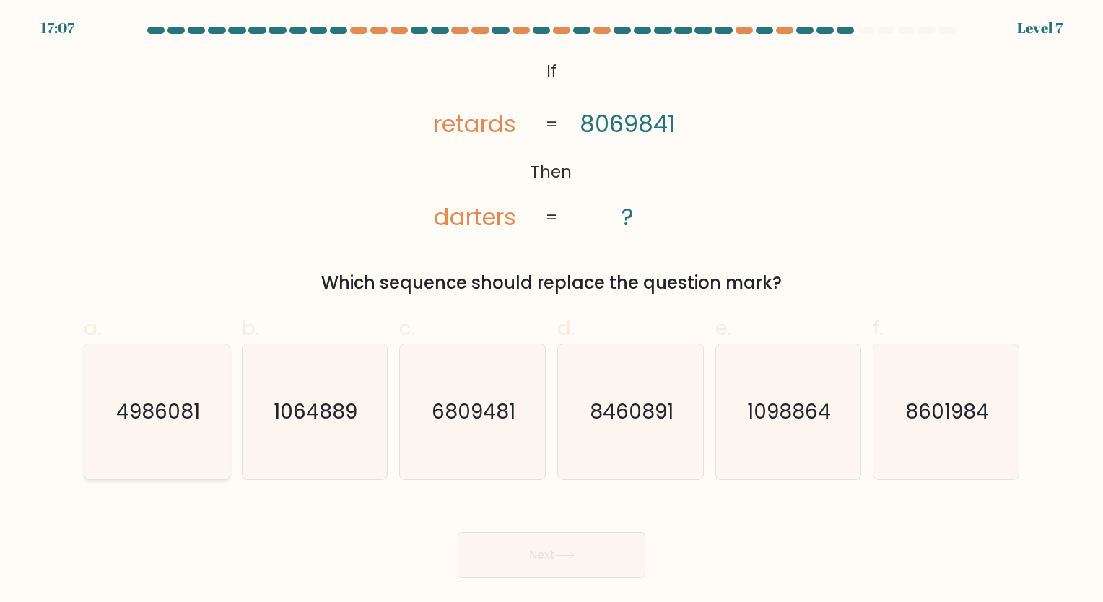
drag, startPoint x: 150, startPoint y: 403, endPoint x: 157, endPoint y: 408, distance: 8.8
click at [153, 404] on text "4986081" at bounding box center [158, 412] width 84 height 28
click at [552, 310] on input "a. 4986081" at bounding box center [552, 305] width 1 height 9
radio input "true"
click at [540, 560] on button "Next" at bounding box center [552, 555] width 188 height 46
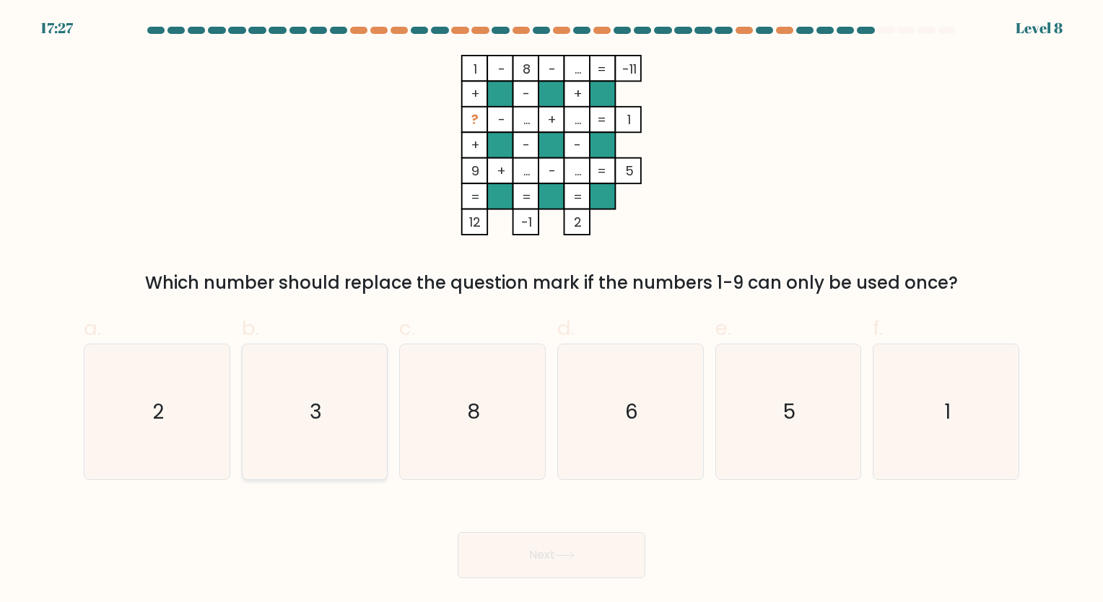
click at [321, 422] on text "3" at bounding box center [316, 412] width 12 height 28
click at [552, 310] on input "b. 3" at bounding box center [552, 305] width 1 height 9
radio input "true"
click at [588, 558] on button "Next" at bounding box center [552, 555] width 188 height 46
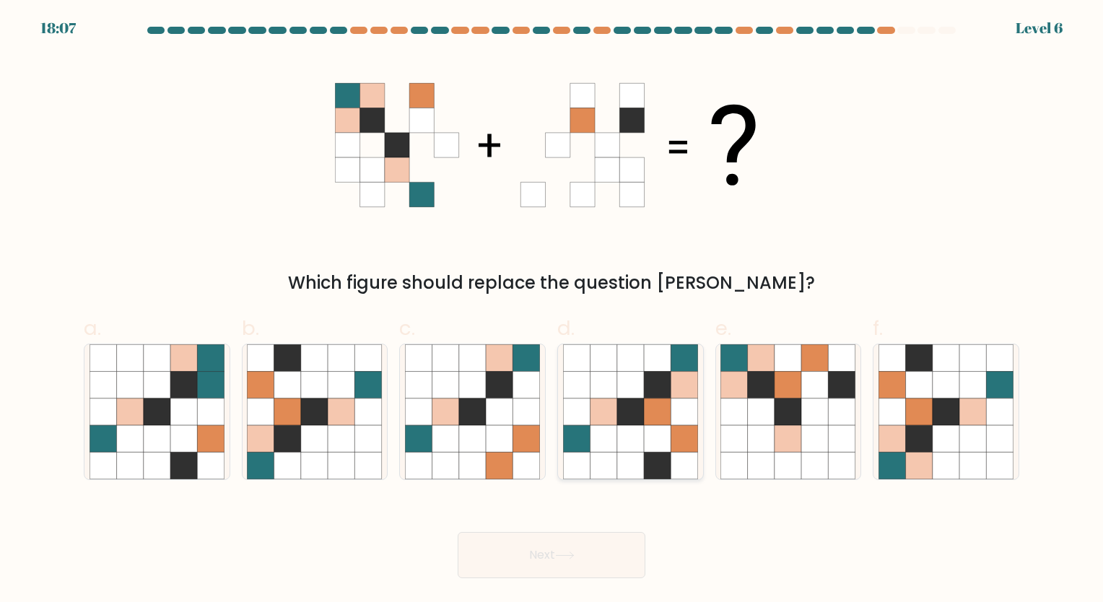
drag, startPoint x: 589, startPoint y: 419, endPoint x: 601, endPoint y: 466, distance: 47.6
click at [592, 419] on icon at bounding box center [630, 411] width 135 height 135
click at [552, 310] on input "d." at bounding box center [552, 305] width 1 height 9
radio input "true"
click at [604, 565] on button "Next" at bounding box center [552, 555] width 188 height 46
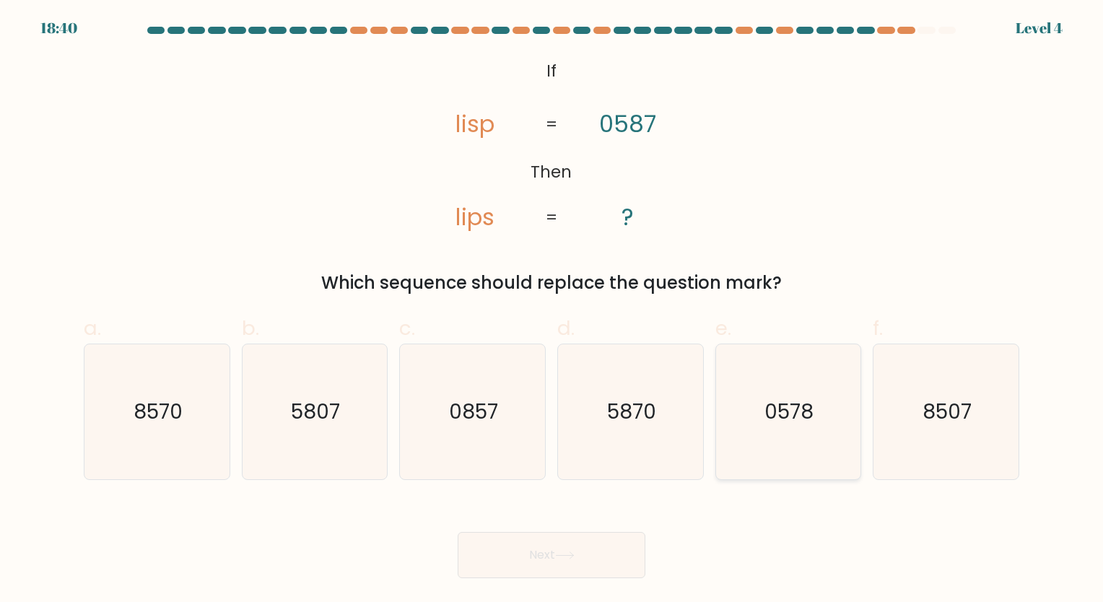
click at [757, 417] on icon "0578" at bounding box center [787, 411] width 135 height 135
click at [552, 310] on input "e. 0578" at bounding box center [552, 305] width 1 height 9
radio input "true"
click at [592, 552] on button "Next" at bounding box center [552, 555] width 188 height 46
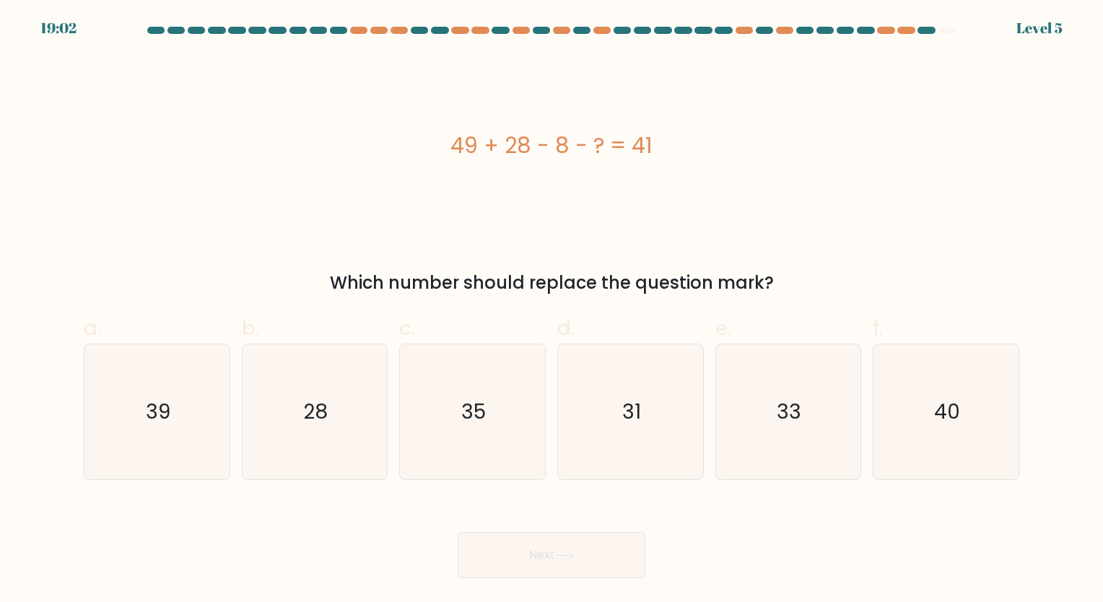
drag, startPoint x: 331, startPoint y: 400, endPoint x: 393, endPoint y: 423, distance: 66.2
click at [331, 401] on icon "28" at bounding box center [314, 411] width 135 height 135
click at [552, 310] on input "b. 28" at bounding box center [552, 305] width 1 height 9
radio input "true"
click at [573, 558] on icon at bounding box center [564, 556] width 19 height 8
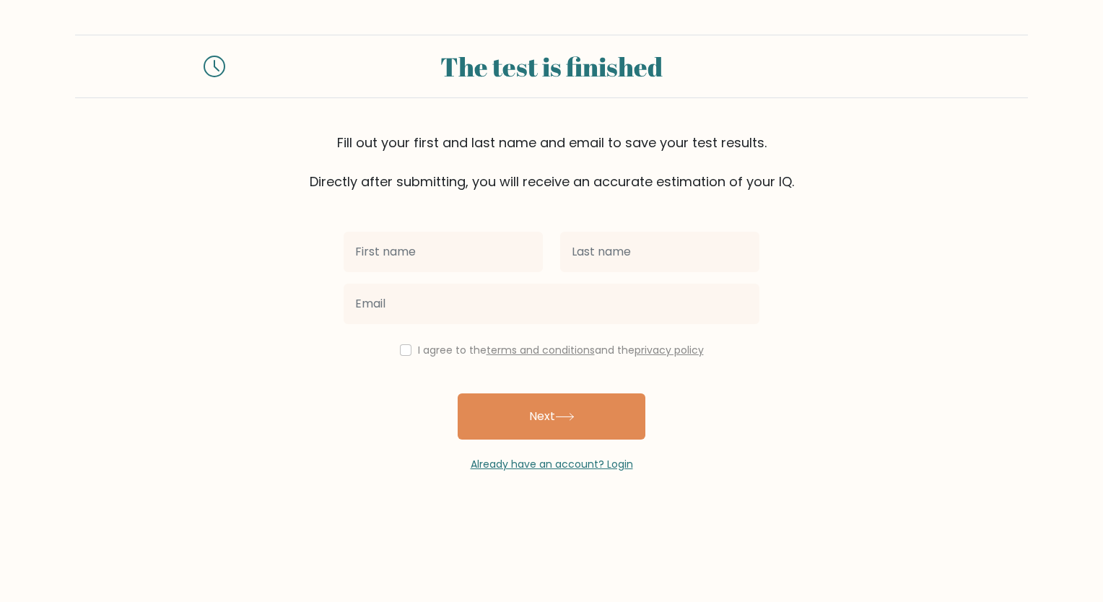
click at [494, 266] on input "text" at bounding box center [443, 252] width 199 height 40
type input "."
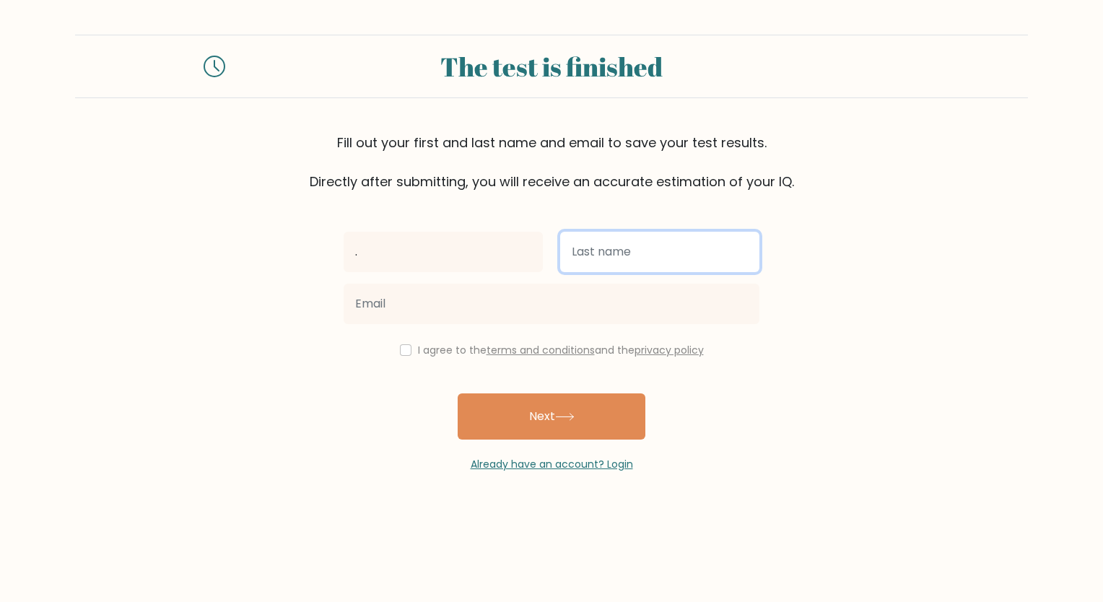
click at [612, 264] on input "text" at bounding box center [659, 252] width 199 height 40
type input "."
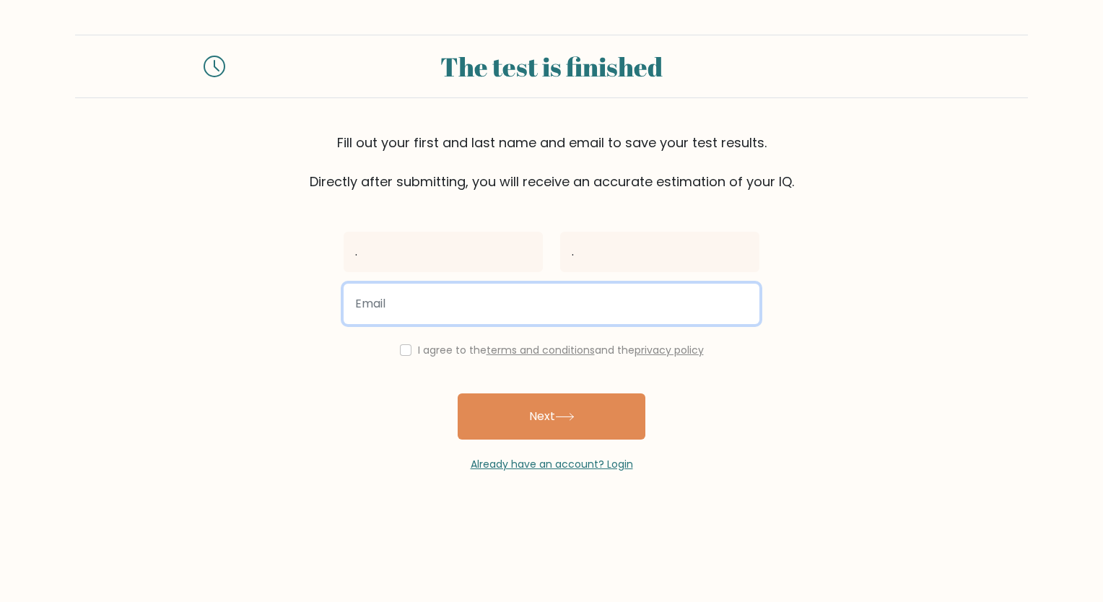
click at [559, 308] on input "email" at bounding box center [552, 304] width 416 height 40
type input "leohsmato@gmail.com"
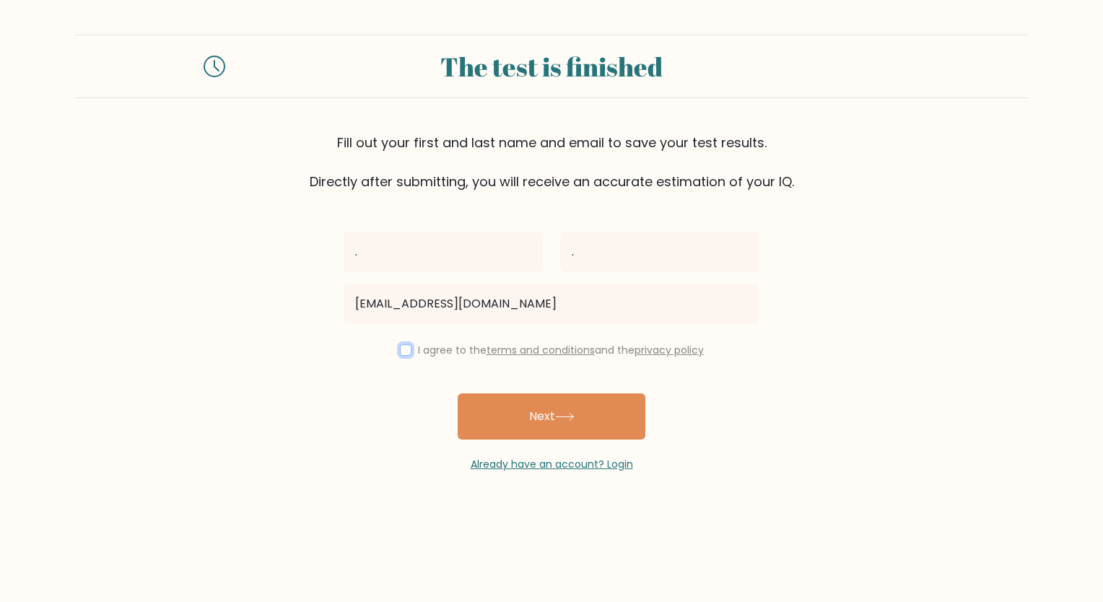
click at [400, 351] on input "checkbox" at bounding box center [406, 350] width 12 height 12
checkbox input "true"
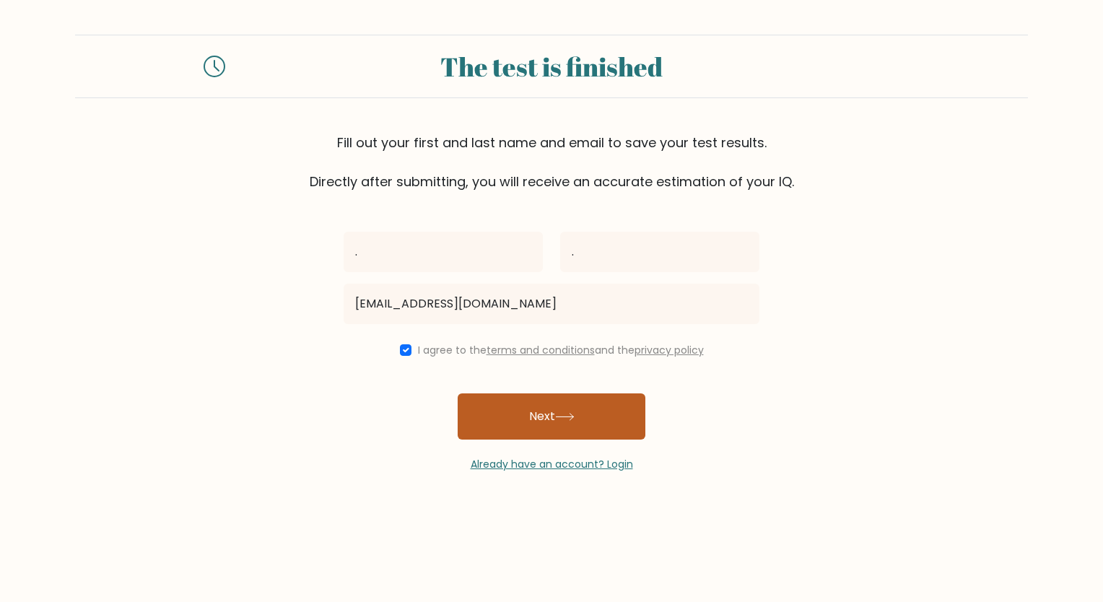
click at [533, 426] on button "Next" at bounding box center [552, 416] width 188 height 46
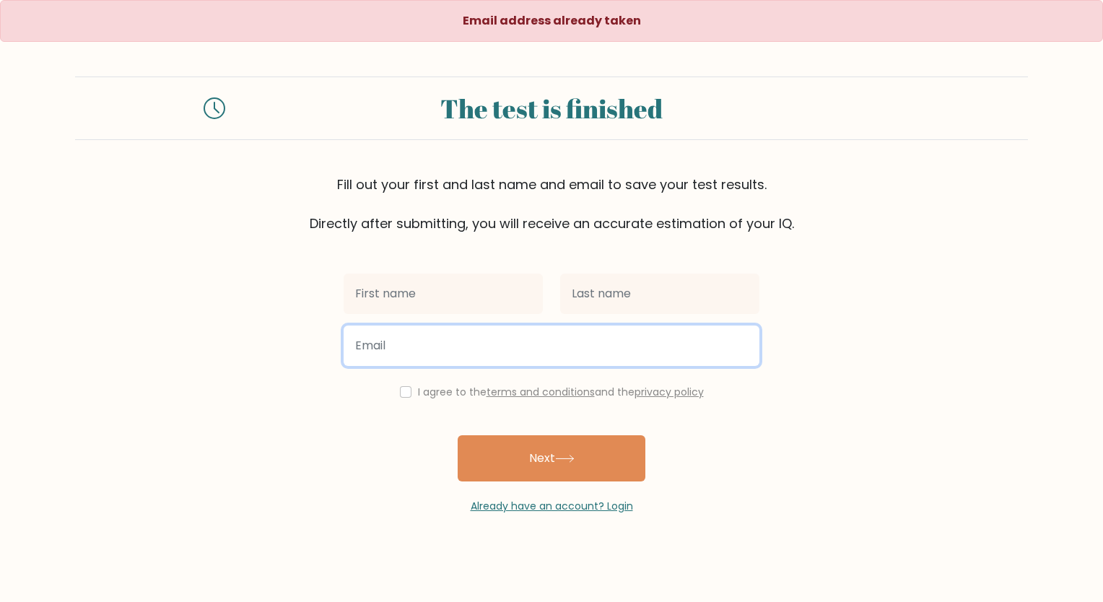
click at [471, 337] on input "email" at bounding box center [552, 346] width 416 height 40
type input "[EMAIL_ADDRESS][DOMAIN_NAME]"
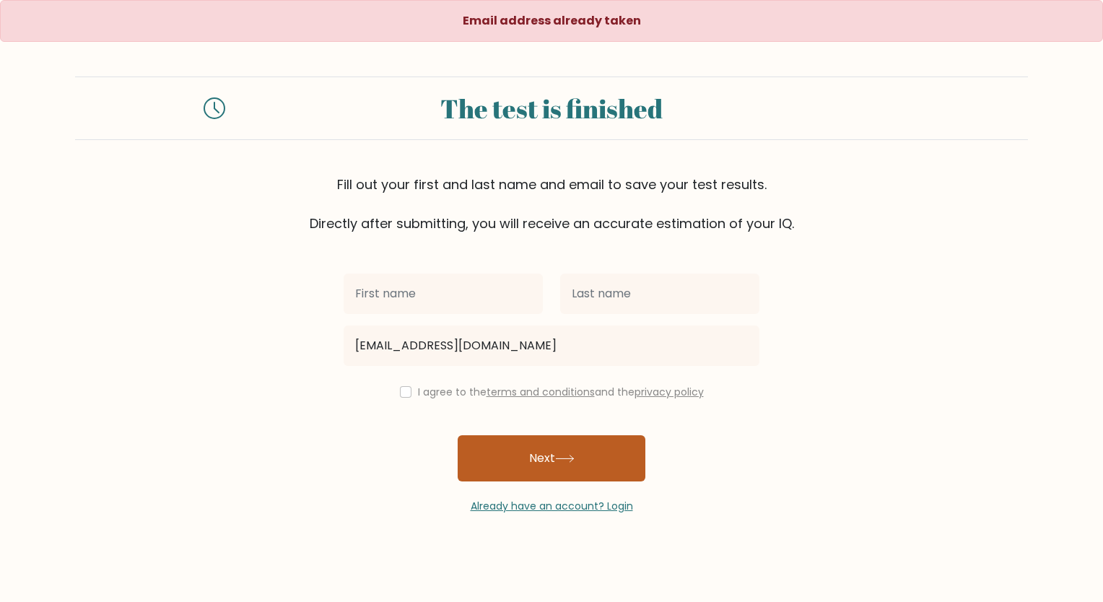
click at [515, 466] on button "Next" at bounding box center [552, 458] width 188 height 46
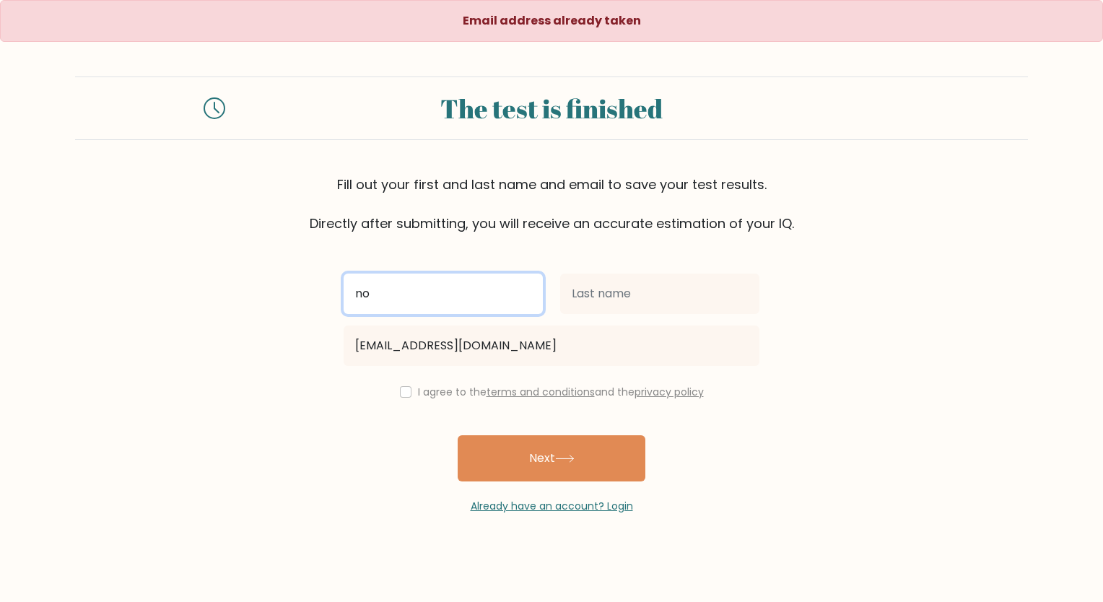
type input "no"
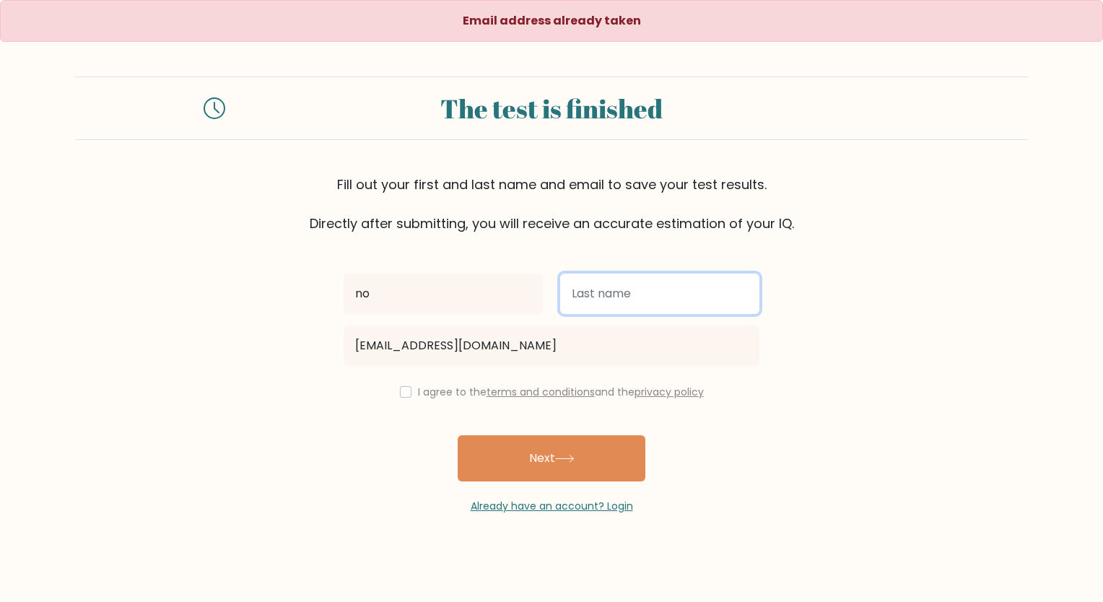
click at [601, 289] on input "text" at bounding box center [659, 294] width 199 height 40
type input "idk"
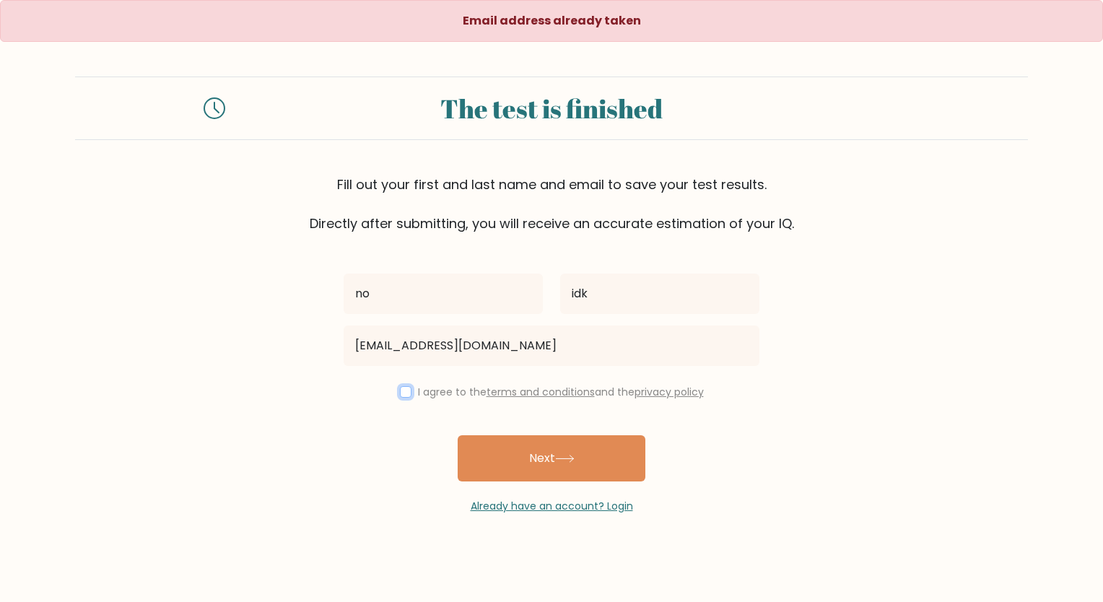
click at [405, 391] on input "checkbox" at bounding box center [406, 392] width 12 height 12
checkbox input "true"
click at [514, 455] on button "Next" at bounding box center [552, 458] width 188 height 46
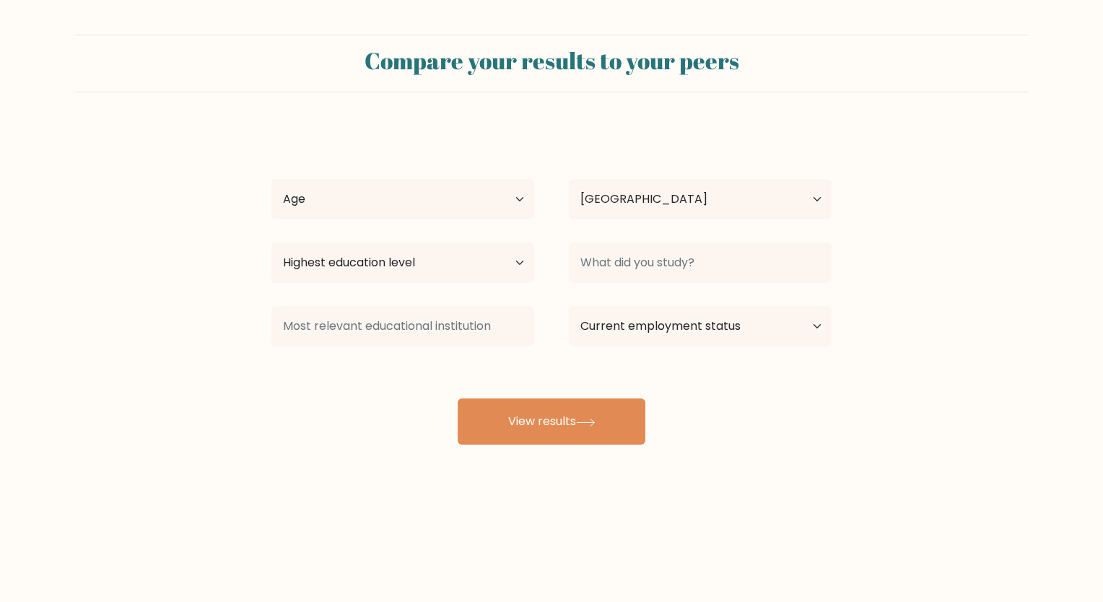
select select "RO"
click at [491, 199] on select "Age Under 18 years old 18-24 years old 25-34 years old 35-44 years old 45-54 ye…" at bounding box center [402, 199] width 263 height 40
select select "18_24"
click at [271, 179] on select "Age Under 18 years old 18-24 years old 25-34 years old 35-44 years old 45-54 ye…" at bounding box center [402, 199] width 263 height 40
click at [427, 267] on select "Highest education level No schooling Primary Lower Secondary Upper Secondary Oc…" at bounding box center [402, 263] width 263 height 40
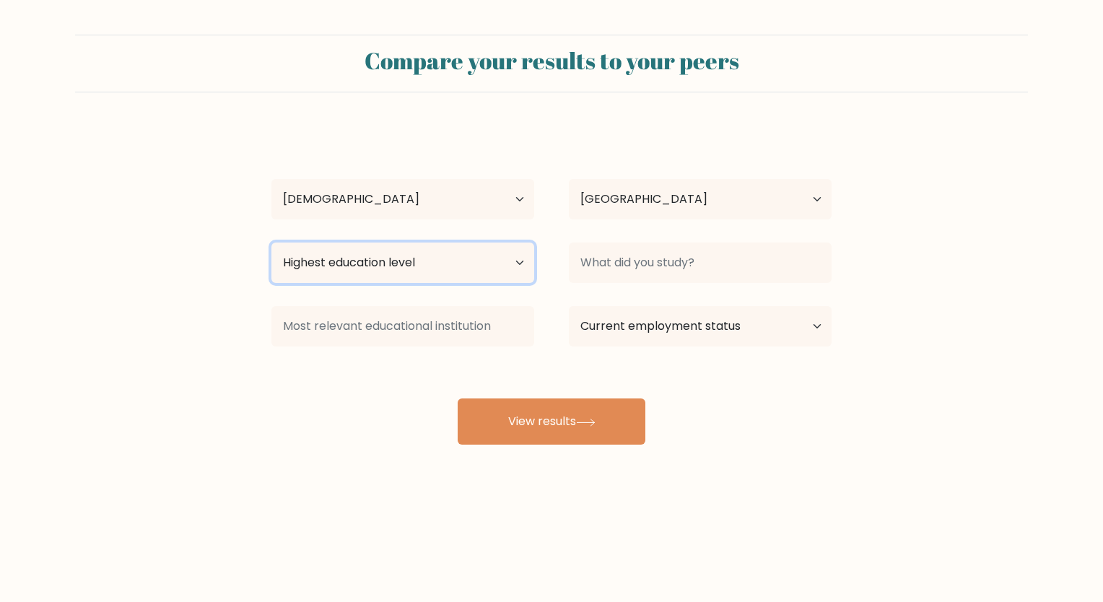
select select "bachelors_degree"
click at [271, 243] on select "Highest education level No schooling Primary Lower Secondary Upper Secondary Oc…" at bounding box center [402, 263] width 263 height 40
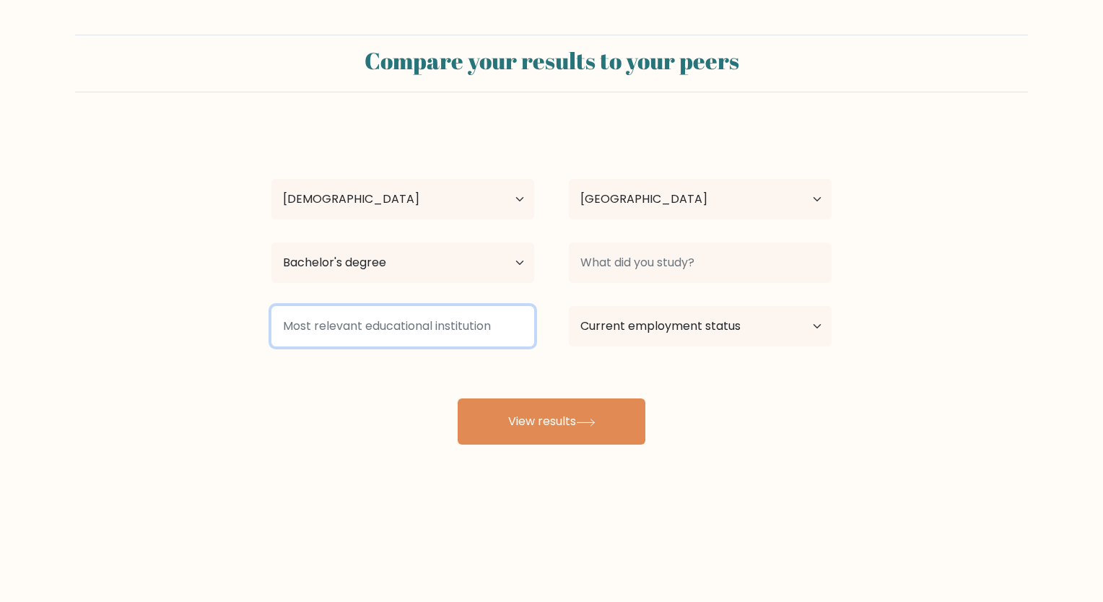
click at [405, 340] on input at bounding box center [402, 326] width 263 height 40
type input "."
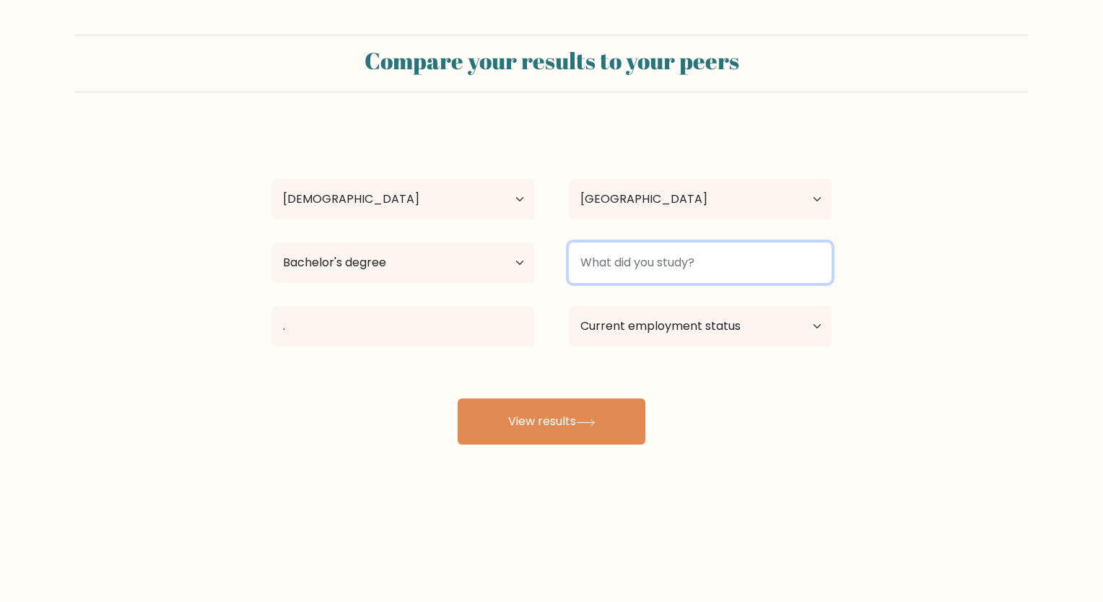
click at [698, 258] on input at bounding box center [700, 263] width 263 height 40
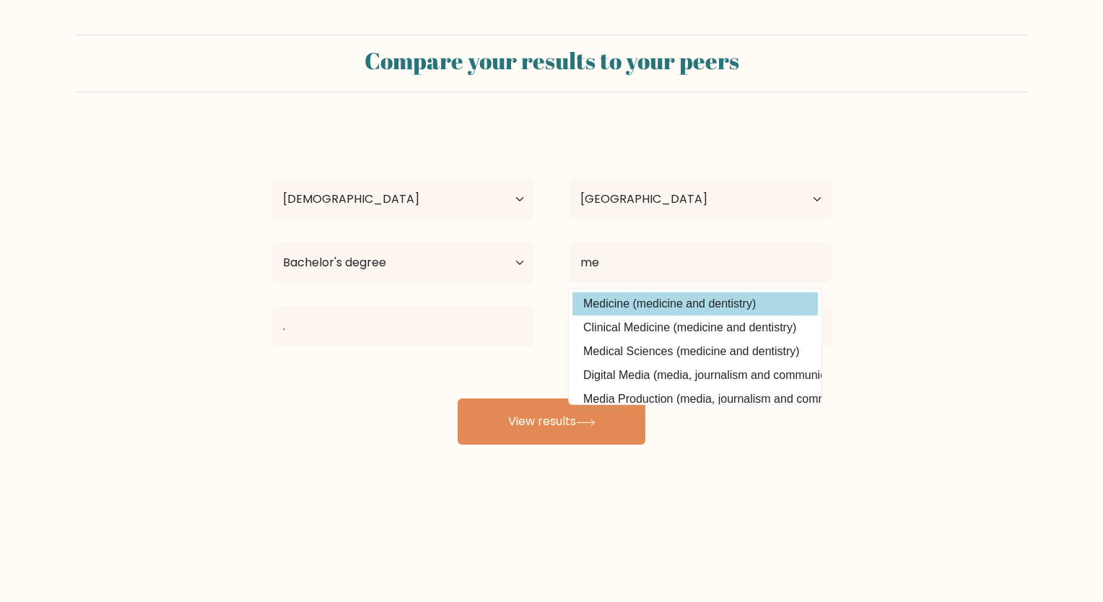
click at [690, 311] on option "Medicine (medicine and dentistry)" at bounding box center [694, 303] width 245 height 23
type input "Medicine"
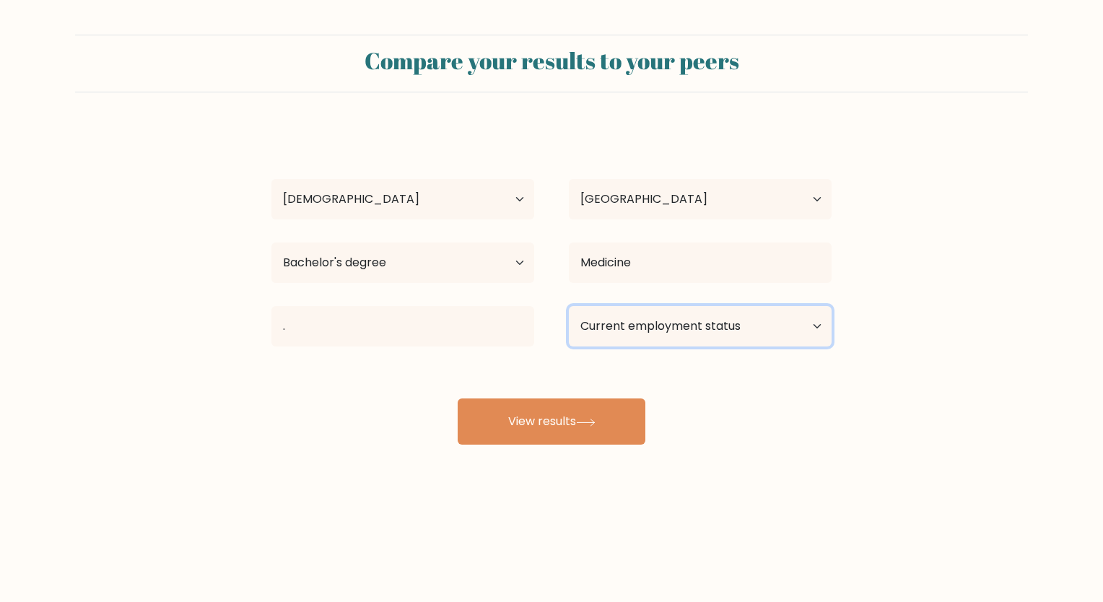
click at [683, 324] on select "Current employment status Employed Student Retired Other / prefer not to answer" at bounding box center [700, 326] width 263 height 40
select select "student"
click at [569, 306] on select "Current employment status Employed Student Retired Other / prefer not to answer" at bounding box center [700, 326] width 263 height 40
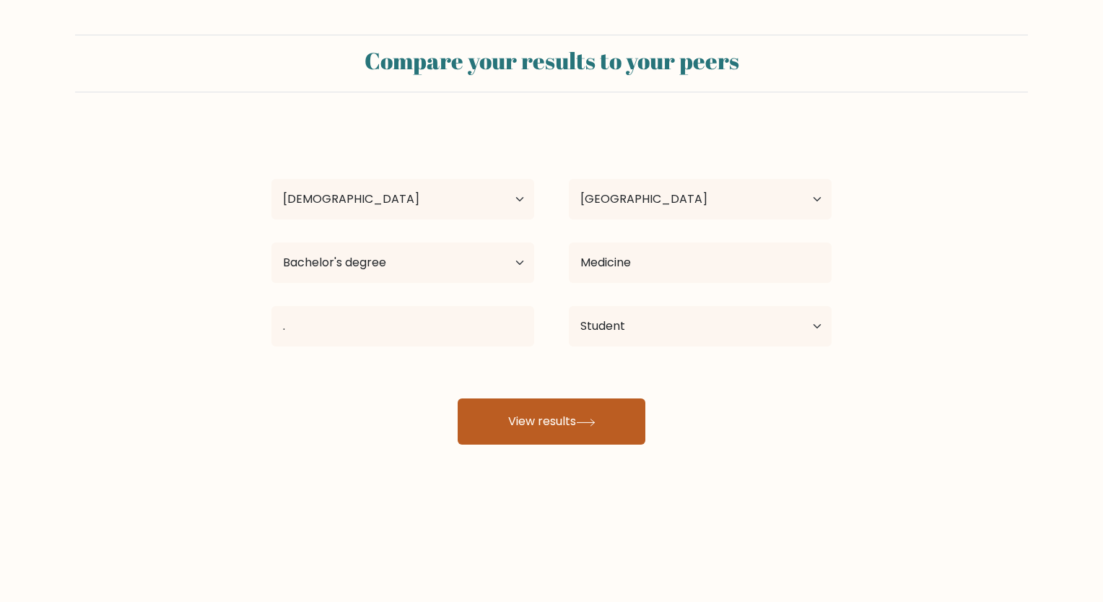
click at [565, 419] on button "View results" at bounding box center [552, 421] width 188 height 46
